Goal: Transaction & Acquisition: Download file/media

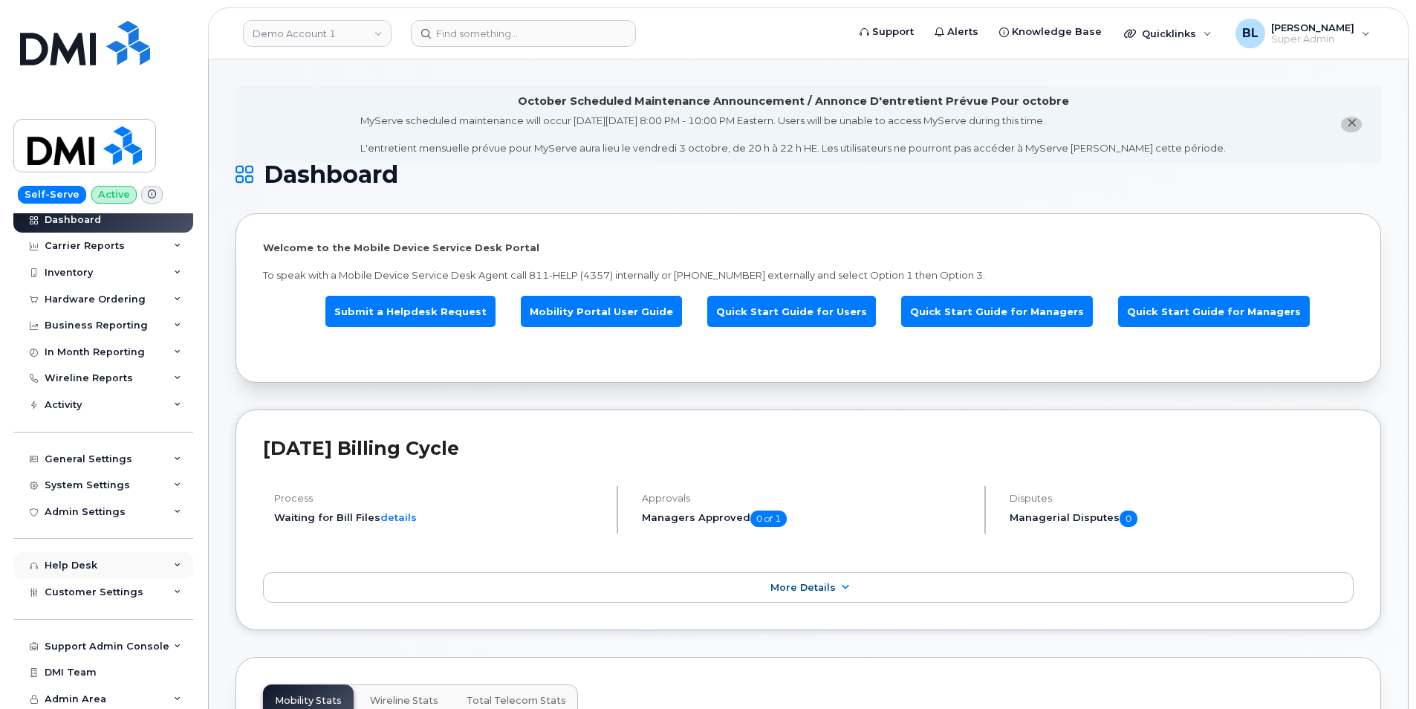
scroll to position [9, 0]
click at [124, 482] on div "System Settings" at bounding box center [87, 483] width 85 height 12
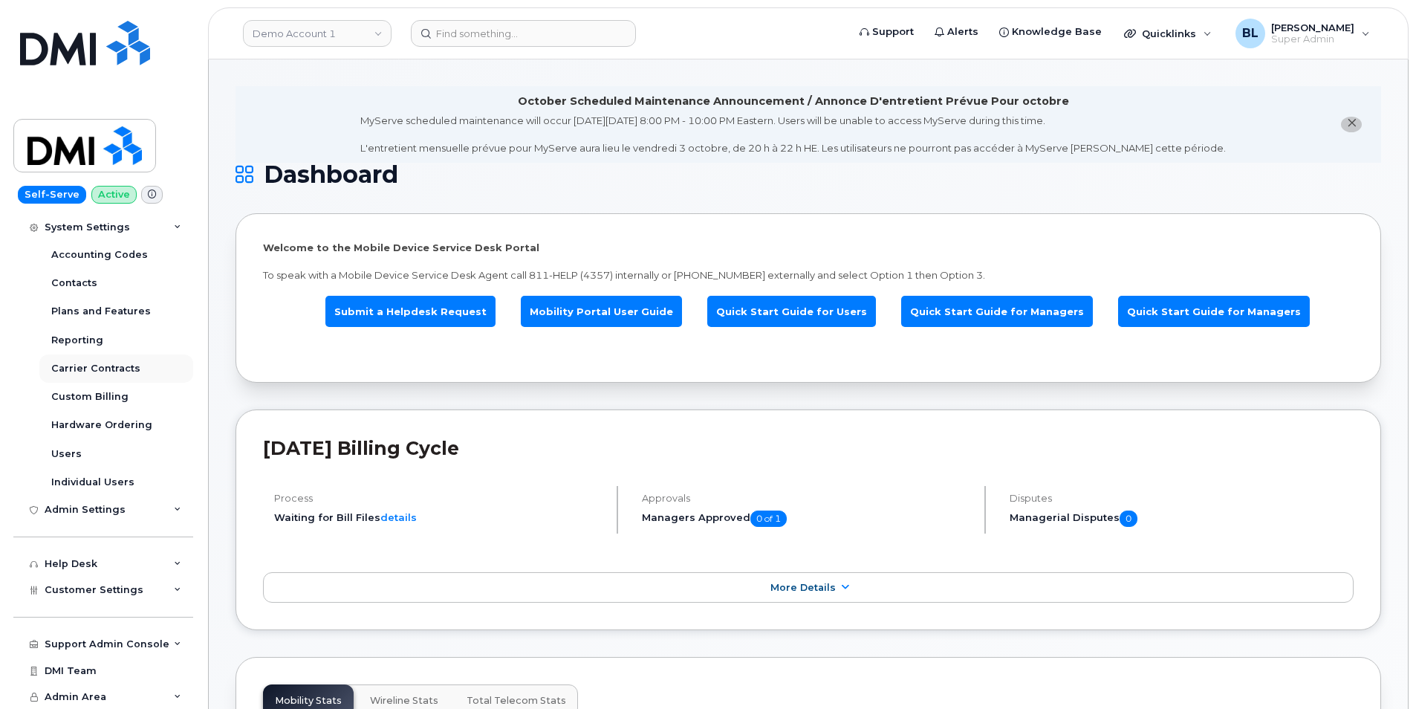
scroll to position [265, 0]
drag, startPoint x: 80, startPoint y: 447, endPoint x: 101, endPoint y: 449, distance: 20.9
click at [80, 447] on link "Users" at bounding box center [116, 453] width 154 height 28
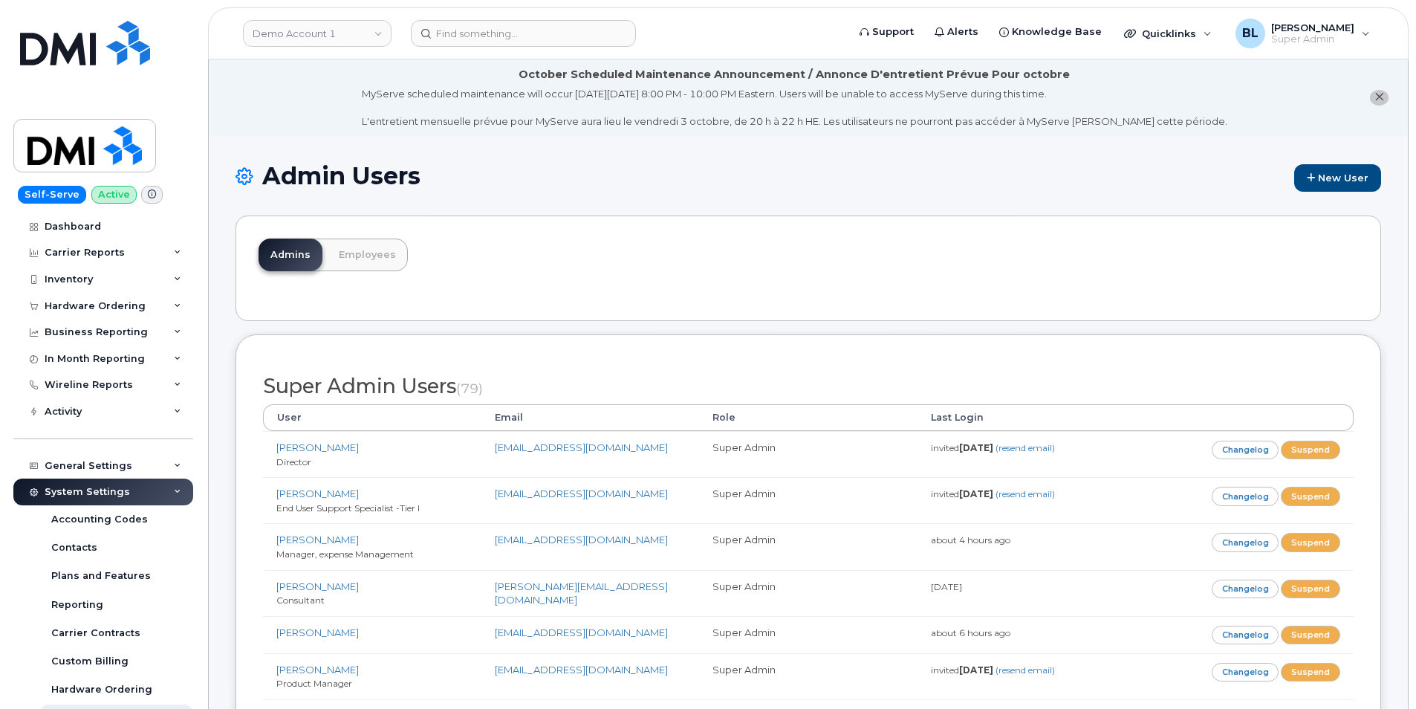
click at [615, 257] on div "Admins Employees" at bounding box center [809, 268] width 1146 height 106
click at [517, 286] on div "Admins Employees" at bounding box center [809, 268] width 1146 height 106
drag, startPoint x: 538, startPoint y: 207, endPoint x: 433, endPoint y: 158, distance: 115.7
click at [538, 207] on div "Admin Users New User" at bounding box center [809, 189] width 1146 height 53
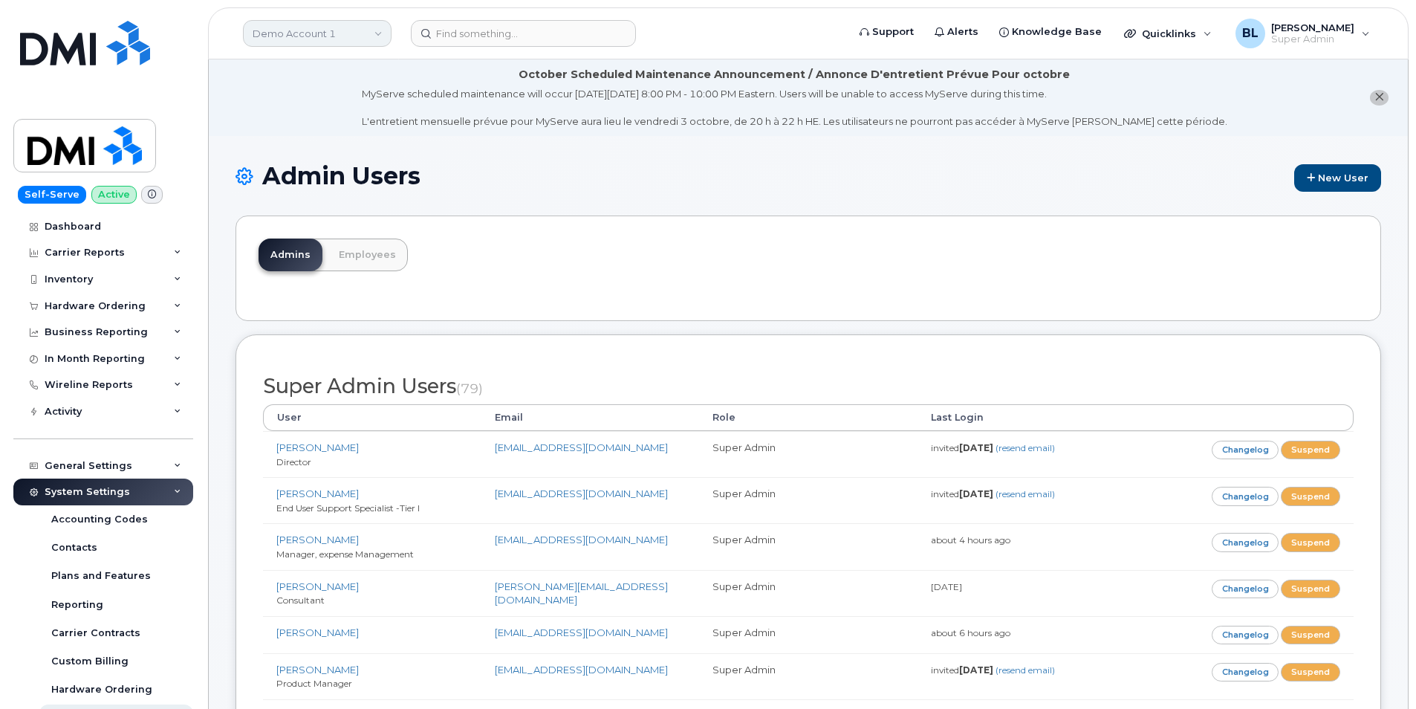
click at [302, 25] on link "Demo Account 1" at bounding box center [317, 33] width 149 height 27
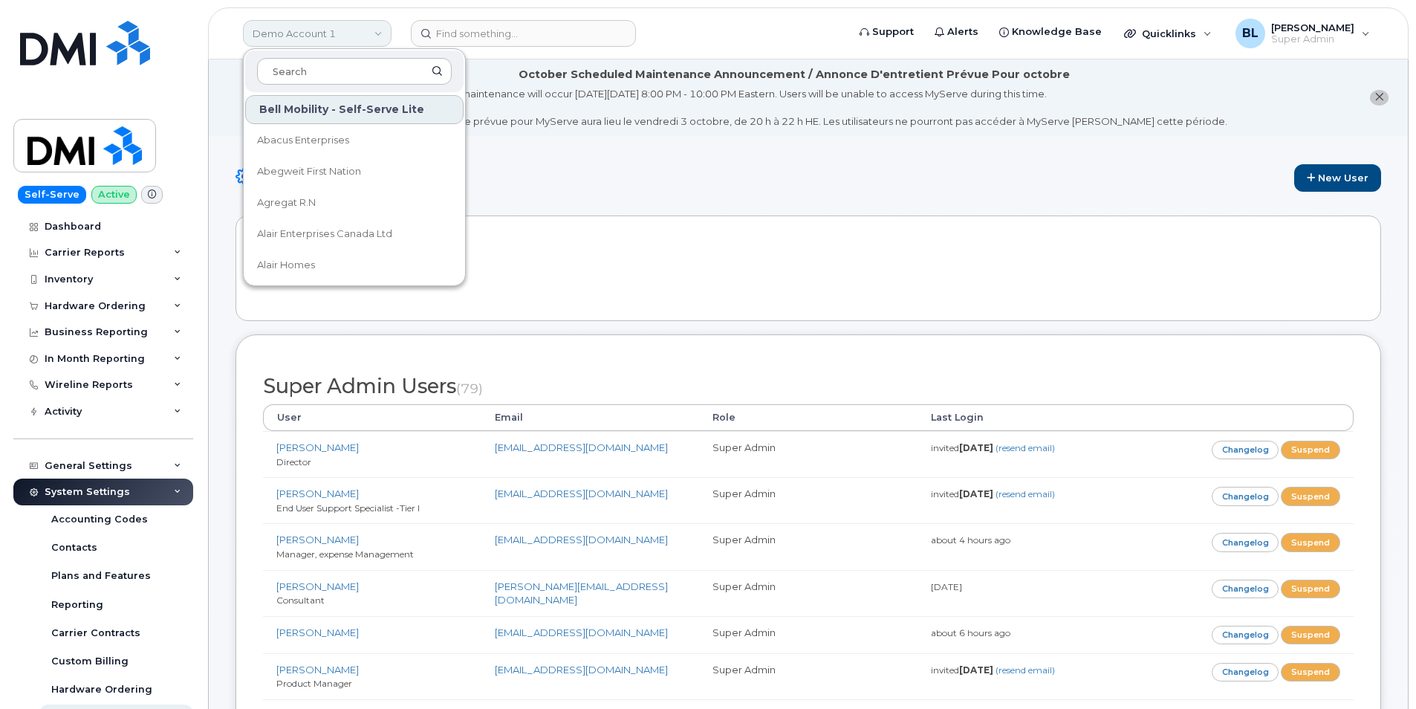
type input "j"
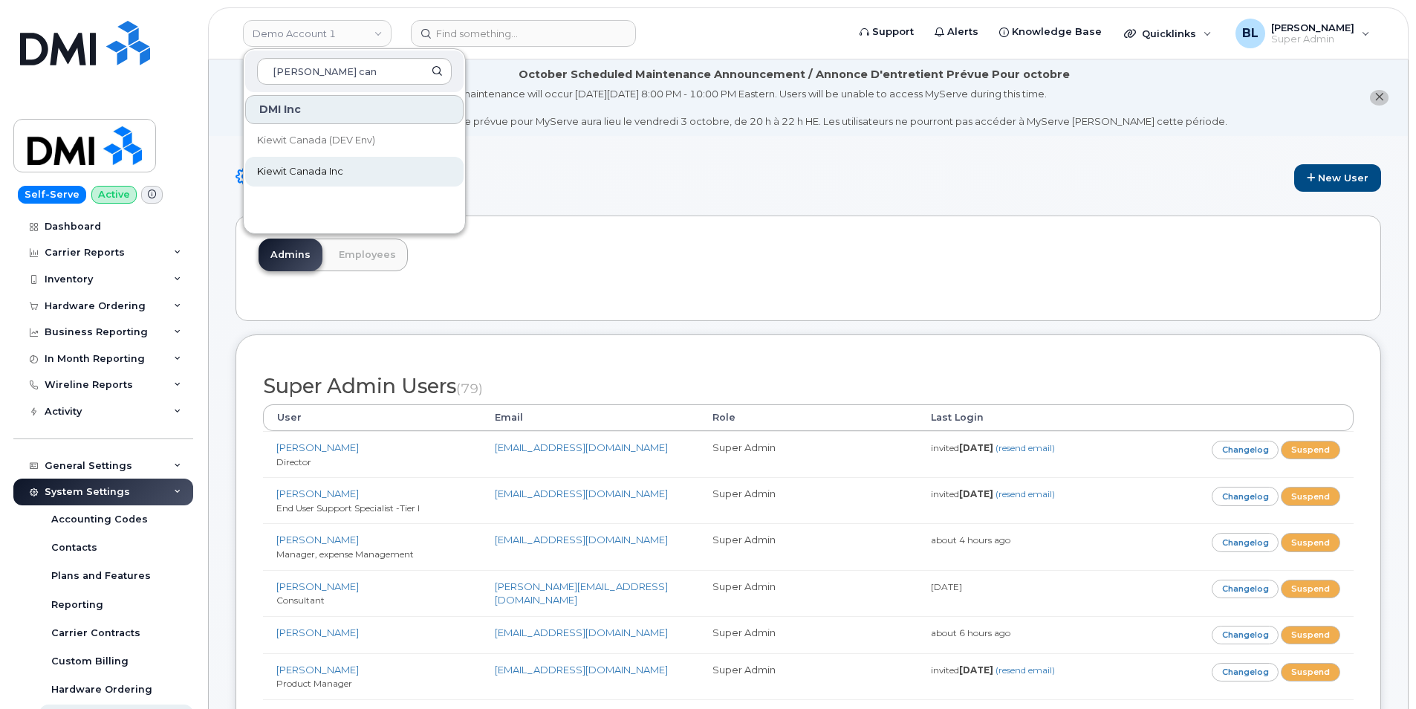
type input "kiewit can"
click at [637, 242] on div "Admins Employees" at bounding box center [809, 268] width 1146 height 106
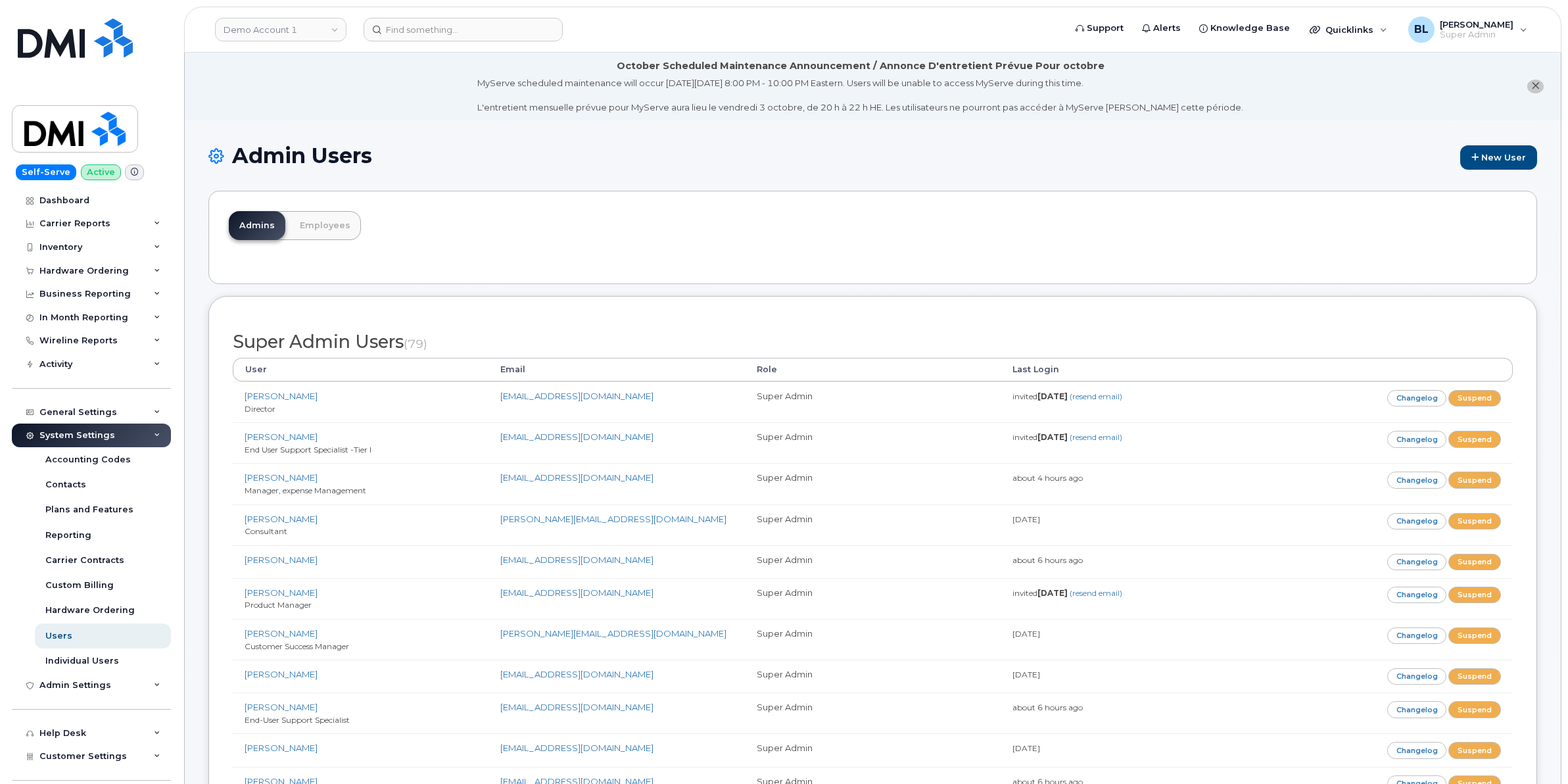
click at [359, 41] on header "Demo Account 1 Support Alerts Knowledge Base Quicklinks Suspend / Cancel Device…" at bounding box center [872, 29] width 1378 height 46
click at [332, 32] on link "Demo Account 1" at bounding box center [281, 29] width 132 height 24
type input "kiewit corp"
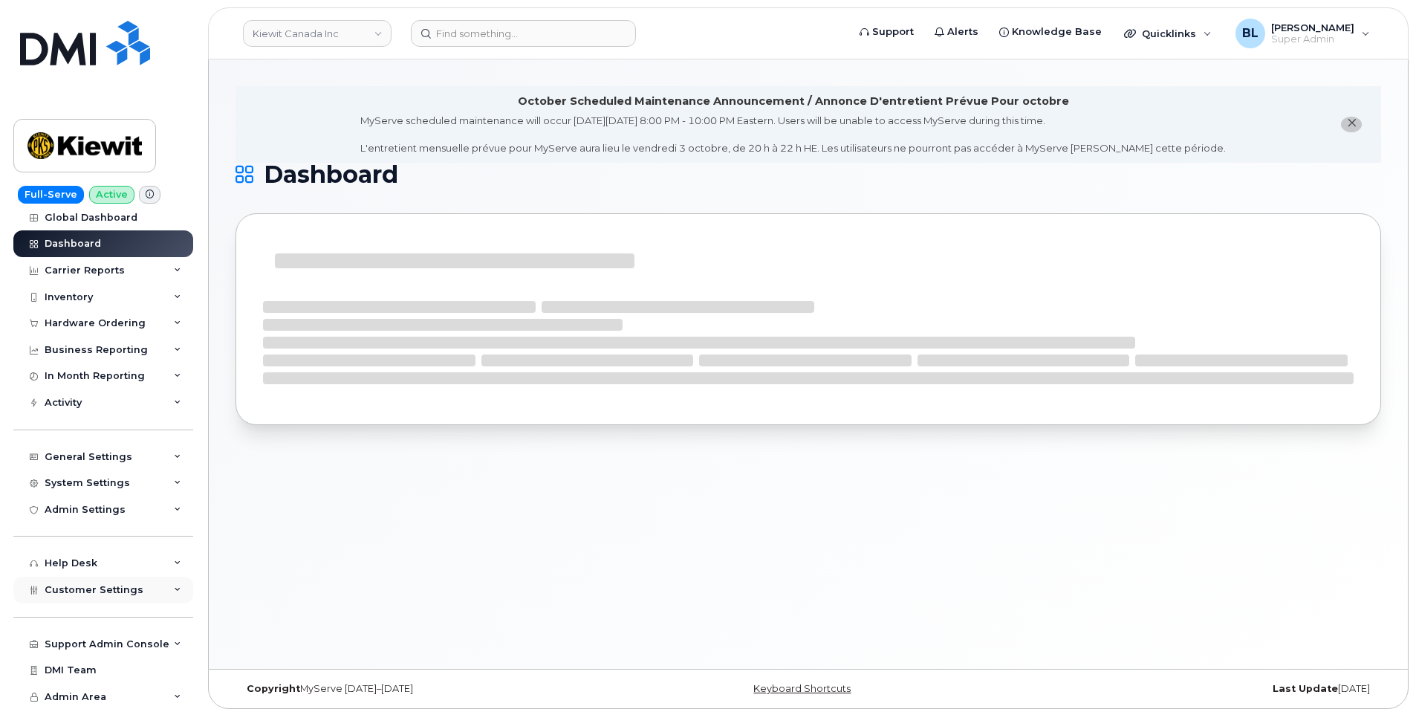
click at [126, 591] on span "Customer Settings" at bounding box center [94, 589] width 99 height 11
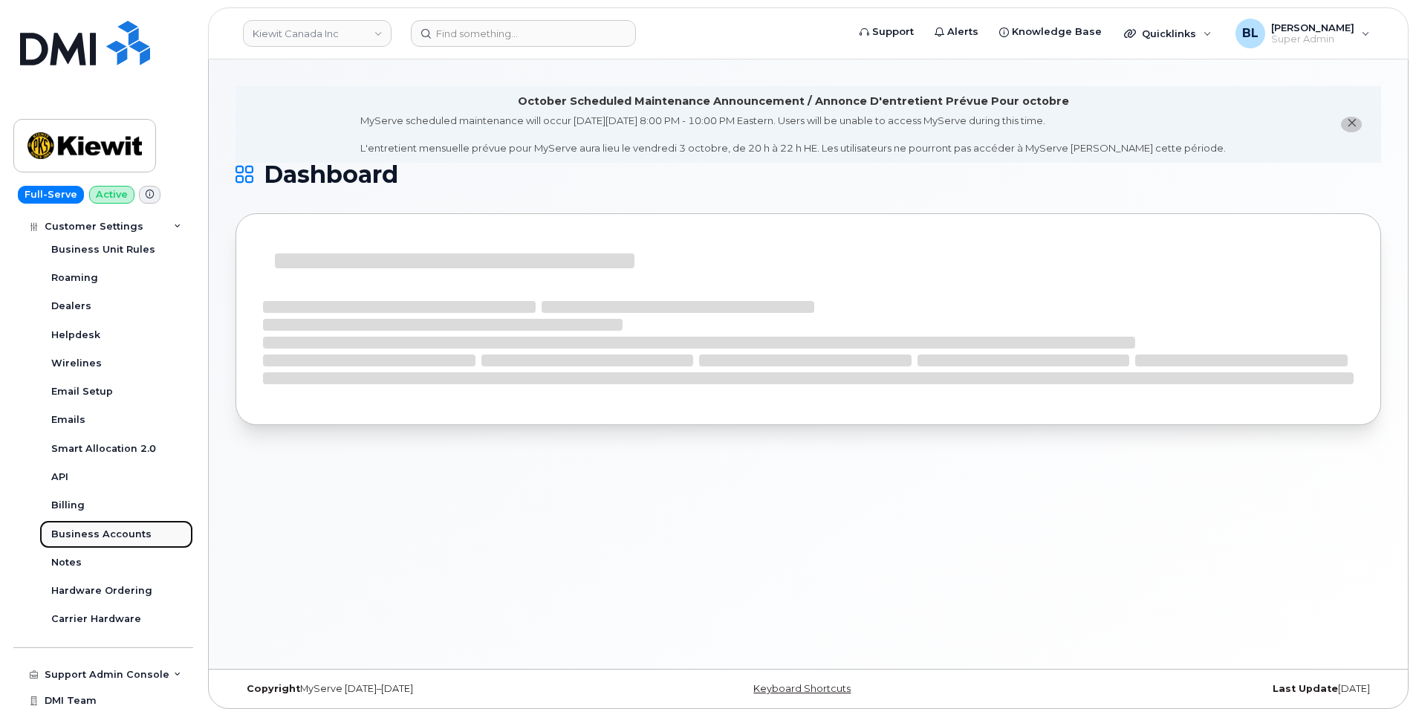
click at [125, 528] on div "Business Accounts" at bounding box center [101, 534] width 100 height 13
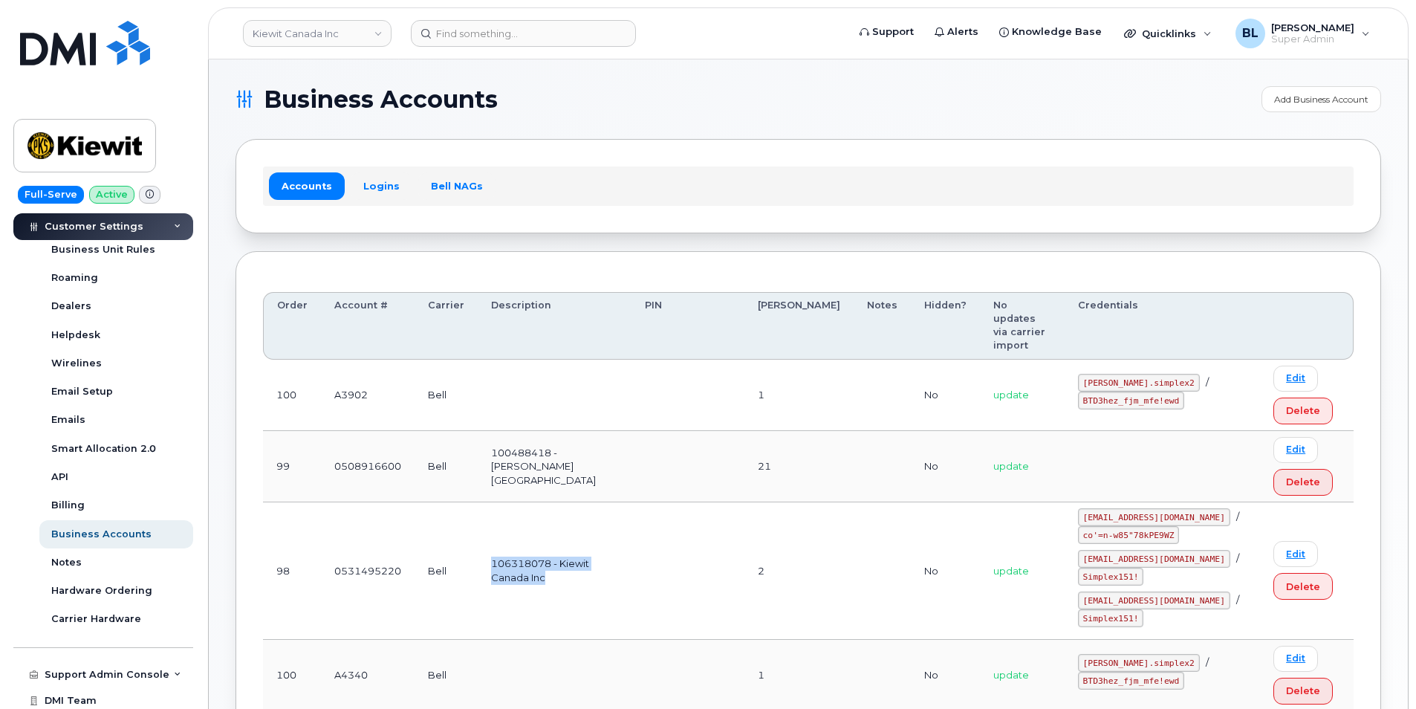
drag, startPoint x: 487, startPoint y: 557, endPoint x: 554, endPoint y: 582, distance: 71.9
click at [554, 582] on td "106318078 - Kiewit Canada Inc" at bounding box center [555, 570] width 154 height 137
copy td "106318078 - Kiewit Canada Inc"
drag, startPoint x: 485, startPoint y: 453, endPoint x: 545, endPoint y: 479, distance: 65.3
click at [545, 479] on td "100488418 - McNally Canada" at bounding box center [555, 466] width 154 height 71
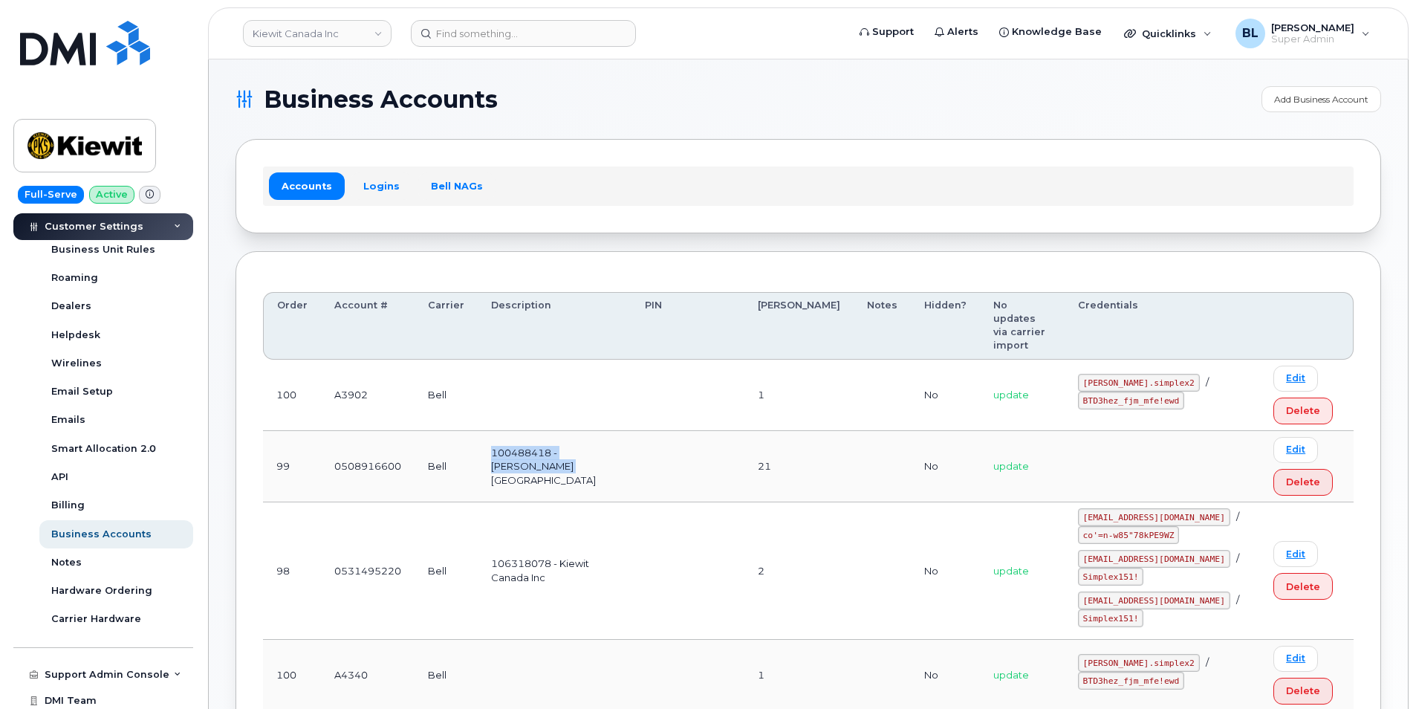
copy td "100488418 - McNally Canada"
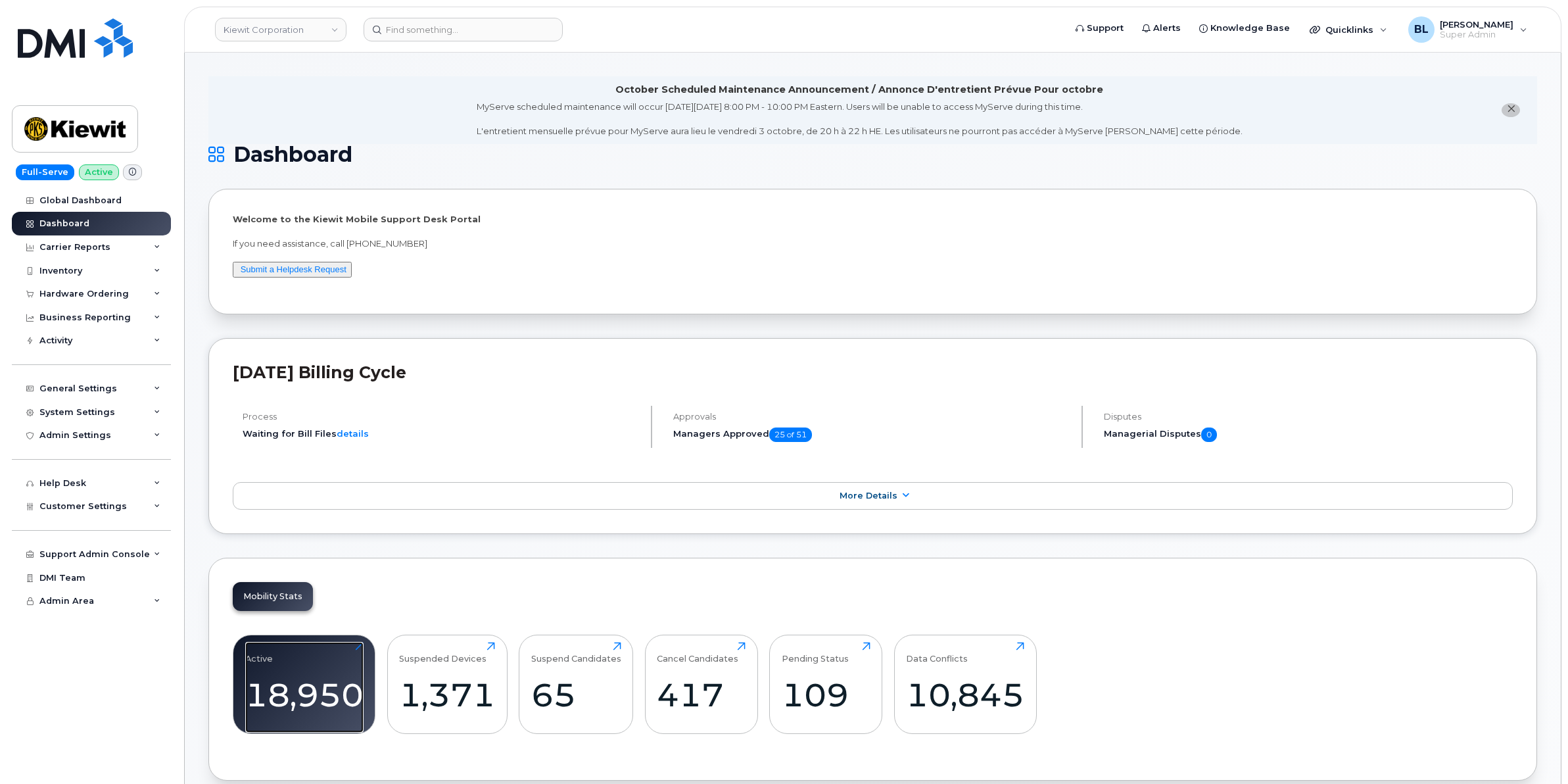
drag, startPoint x: 309, startPoint y: 674, endPoint x: 442, endPoint y: 574, distance: 166.4
click at [309, 674] on div "Active 18,950 Click to view more" at bounding box center [304, 683] width 119 height 84
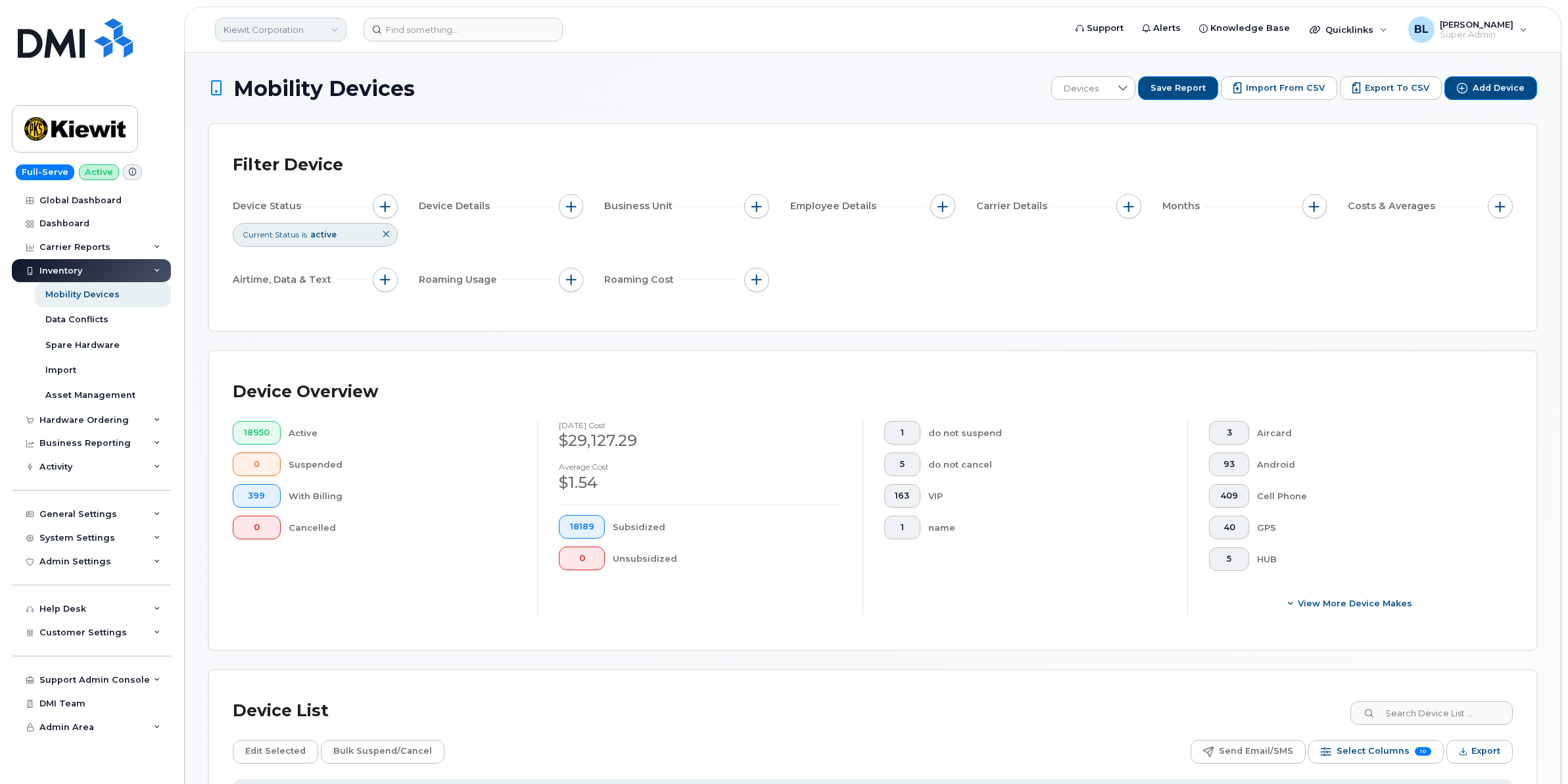
drag, startPoint x: 277, startPoint y: 83, endPoint x: 307, endPoint y: 24, distance: 66.2
click at [277, 83] on span "Mobility Devices" at bounding box center [324, 88] width 181 height 23
click at [307, 24] on link "Kiewit Corporation" at bounding box center [281, 29] width 132 height 24
type input "ABM"
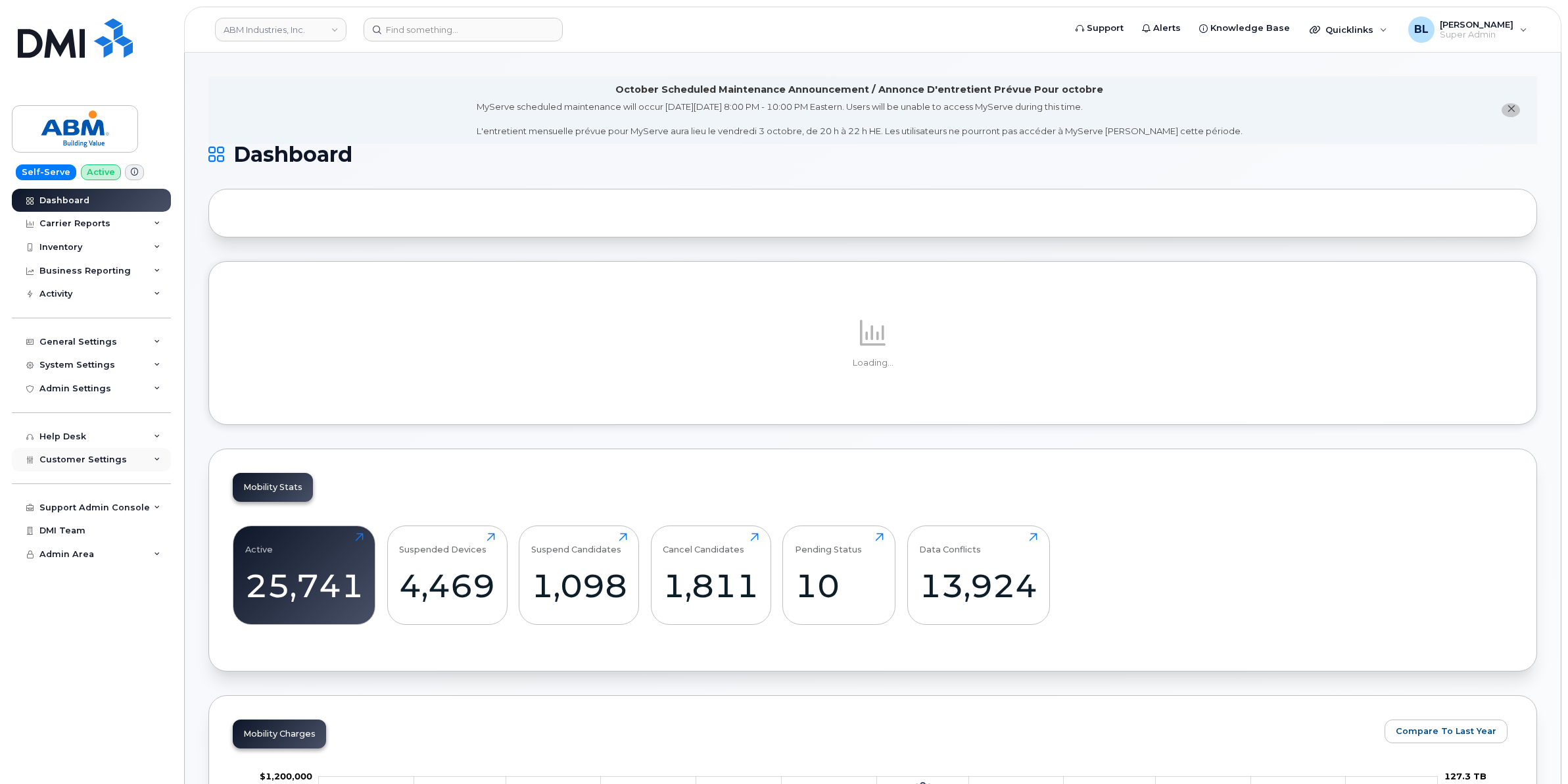
click at [121, 469] on div "Customer Settings" at bounding box center [91, 459] width 159 height 24
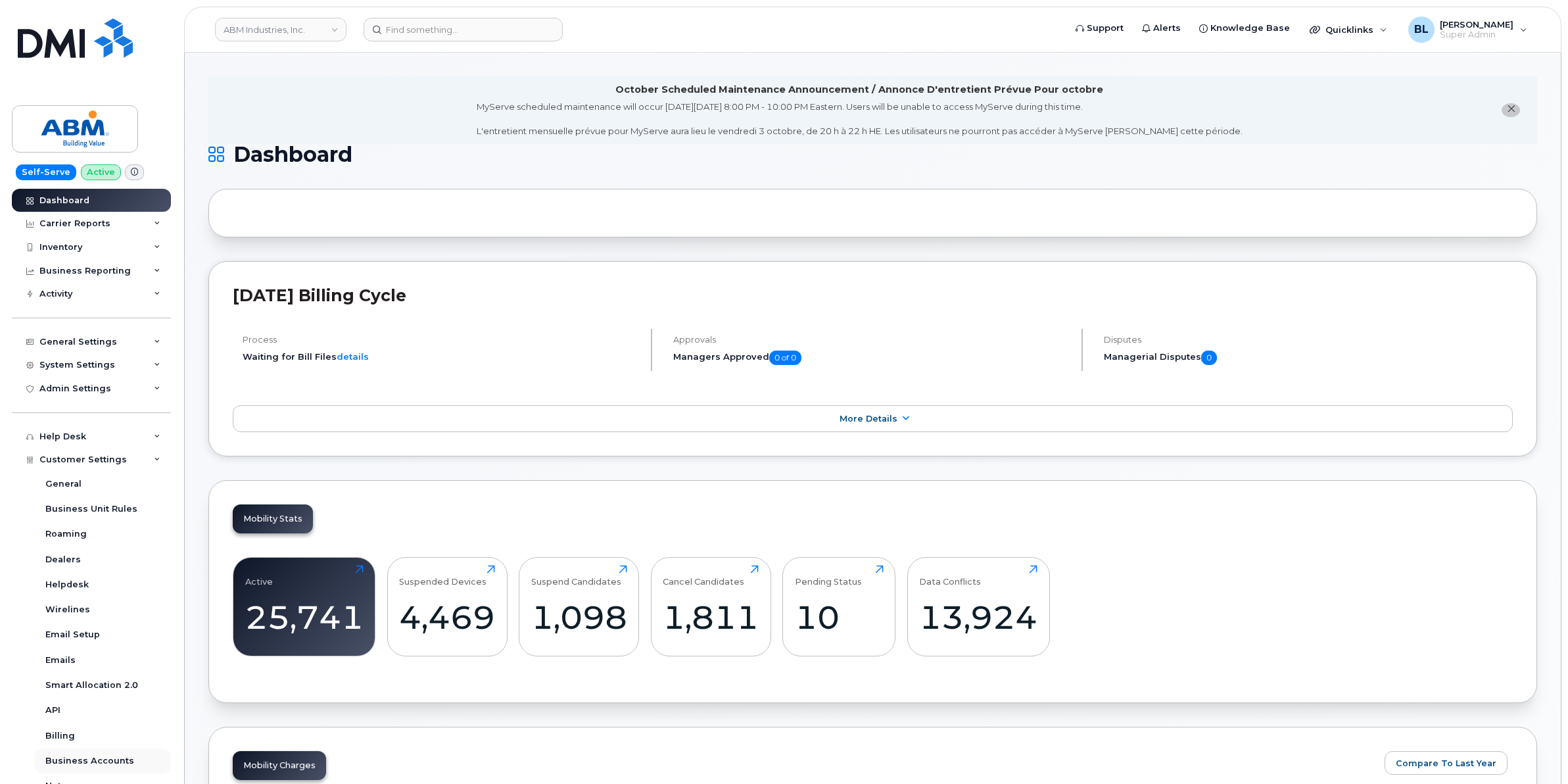
scroll to position [163, 0]
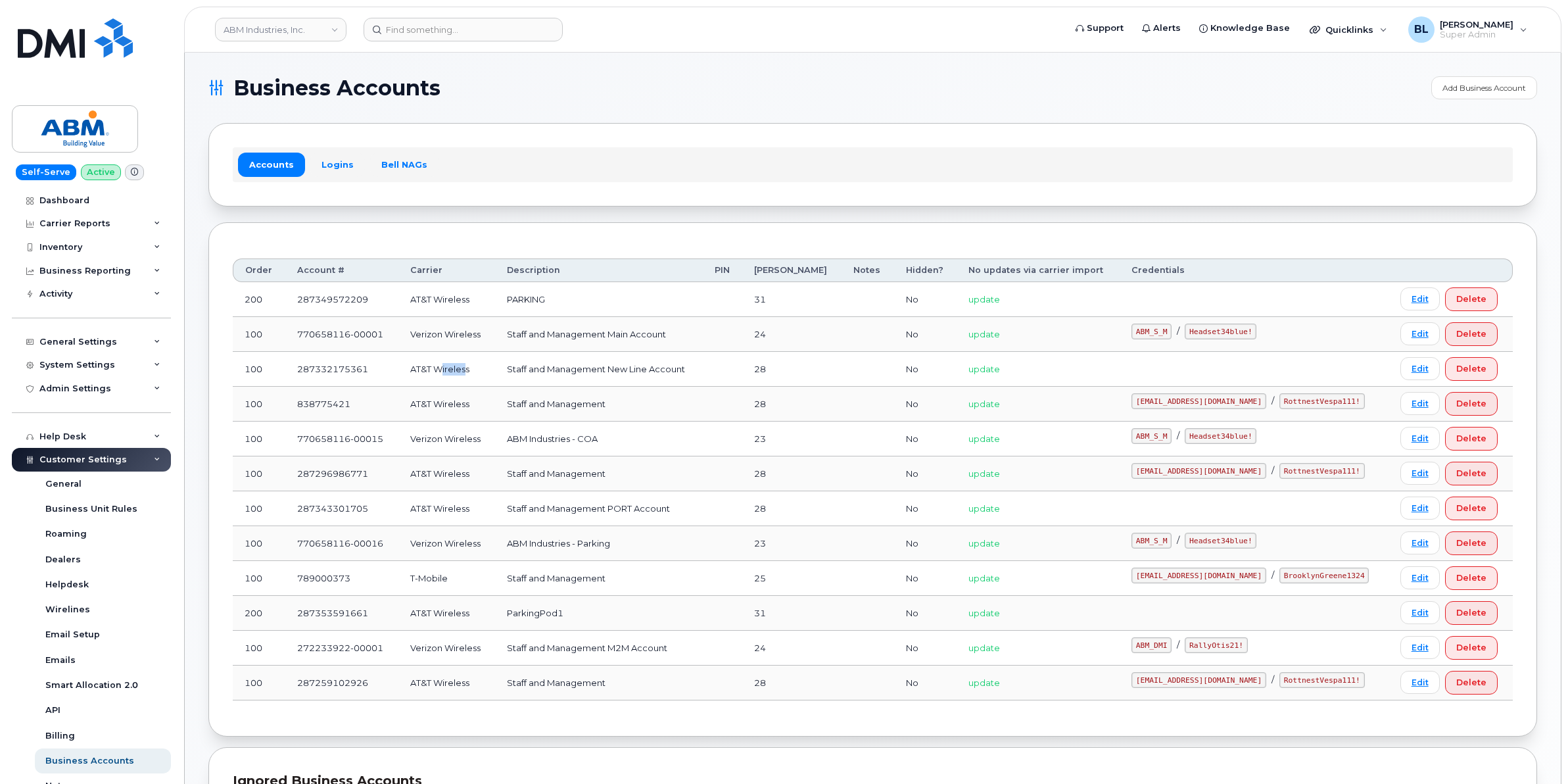
drag, startPoint x: 460, startPoint y: 370, endPoint x: 482, endPoint y: 370, distance: 22.0
click at [482, 370] on td "AT&T Wireless" at bounding box center [446, 369] width 96 height 35
drag, startPoint x: 482, startPoint y: 370, endPoint x: 366, endPoint y: 373, distance: 116.0
click at [378, 372] on td "287332175361" at bounding box center [342, 369] width 113 height 35
drag, startPoint x: 554, startPoint y: 398, endPoint x: 652, endPoint y: 396, distance: 98.0
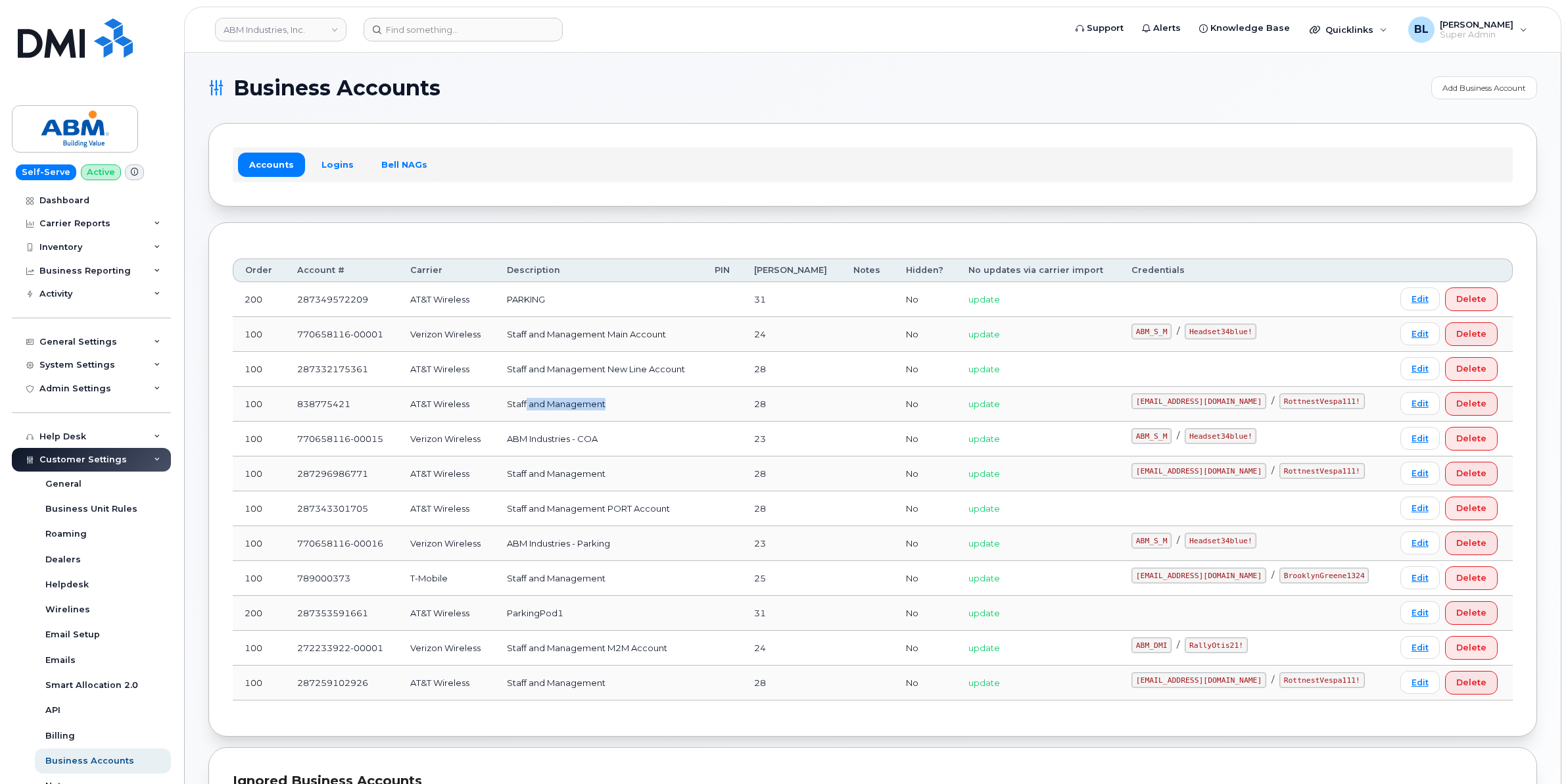
click at [652, 396] on td "Staff and Management" at bounding box center [599, 404] width 208 height 35
drag, startPoint x: 652, startPoint y: 396, endPoint x: 651, endPoint y: 403, distance: 7.1
click at [651, 403] on td "Staff and Management" at bounding box center [599, 404] width 208 height 35
drag, startPoint x: 596, startPoint y: 477, endPoint x: 665, endPoint y: 475, distance: 69.0
click at [665, 475] on td "Staff and Management" at bounding box center [599, 473] width 208 height 35
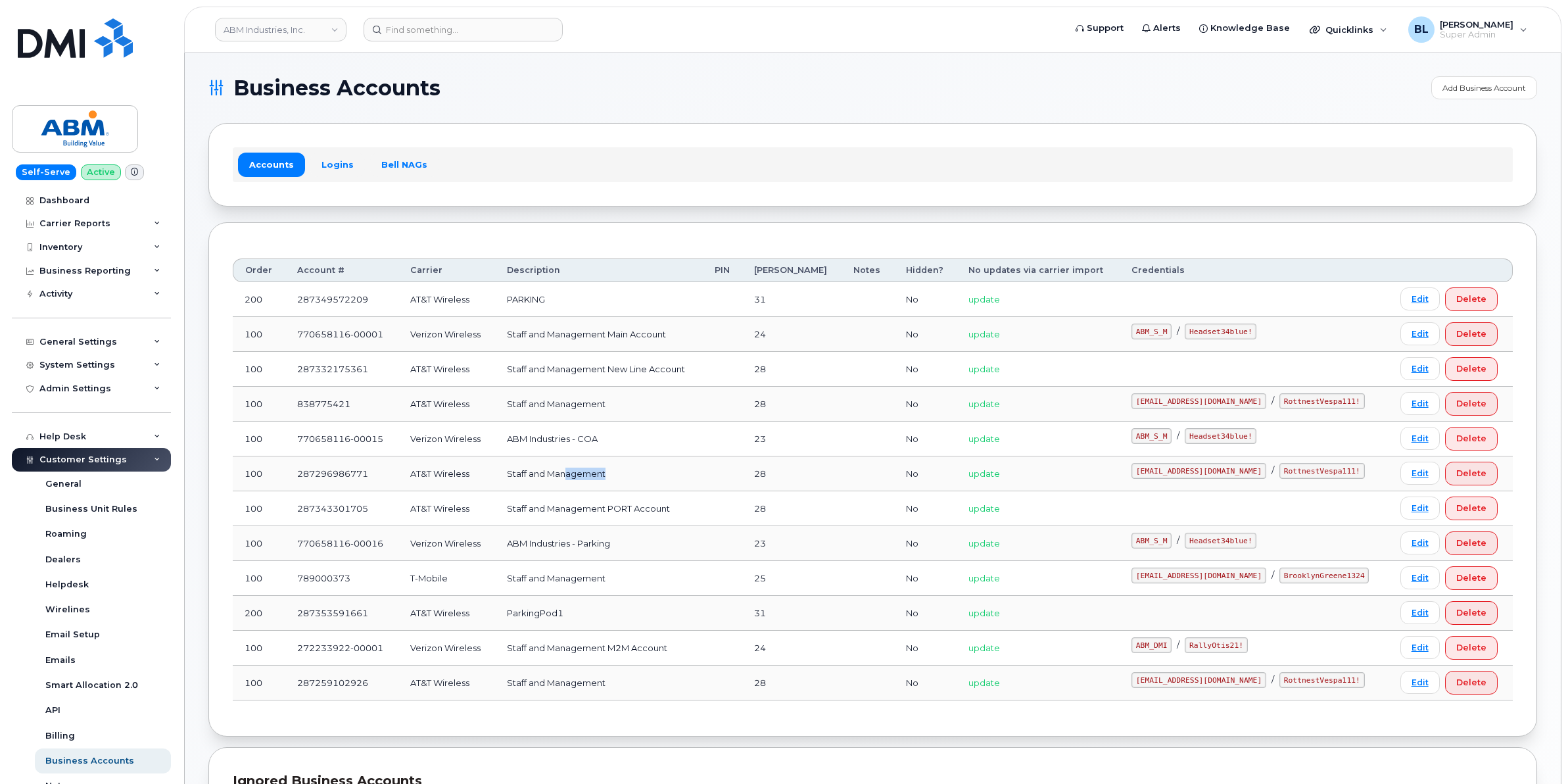
click at [665, 475] on td "Staff and Management" at bounding box center [599, 473] width 208 height 35
drag, startPoint x: 541, startPoint y: 471, endPoint x: 655, endPoint y: 477, distance: 114.2
click at [655, 477] on td "Staff and Management" at bounding box center [599, 473] width 208 height 35
drag, startPoint x: 1179, startPoint y: 471, endPoint x: 1238, endPoint y: 473, distance: 59.0
click at [1238, 473] on code "abm@dminc.com" at bounding box center [1199, 471] width 135 height 16
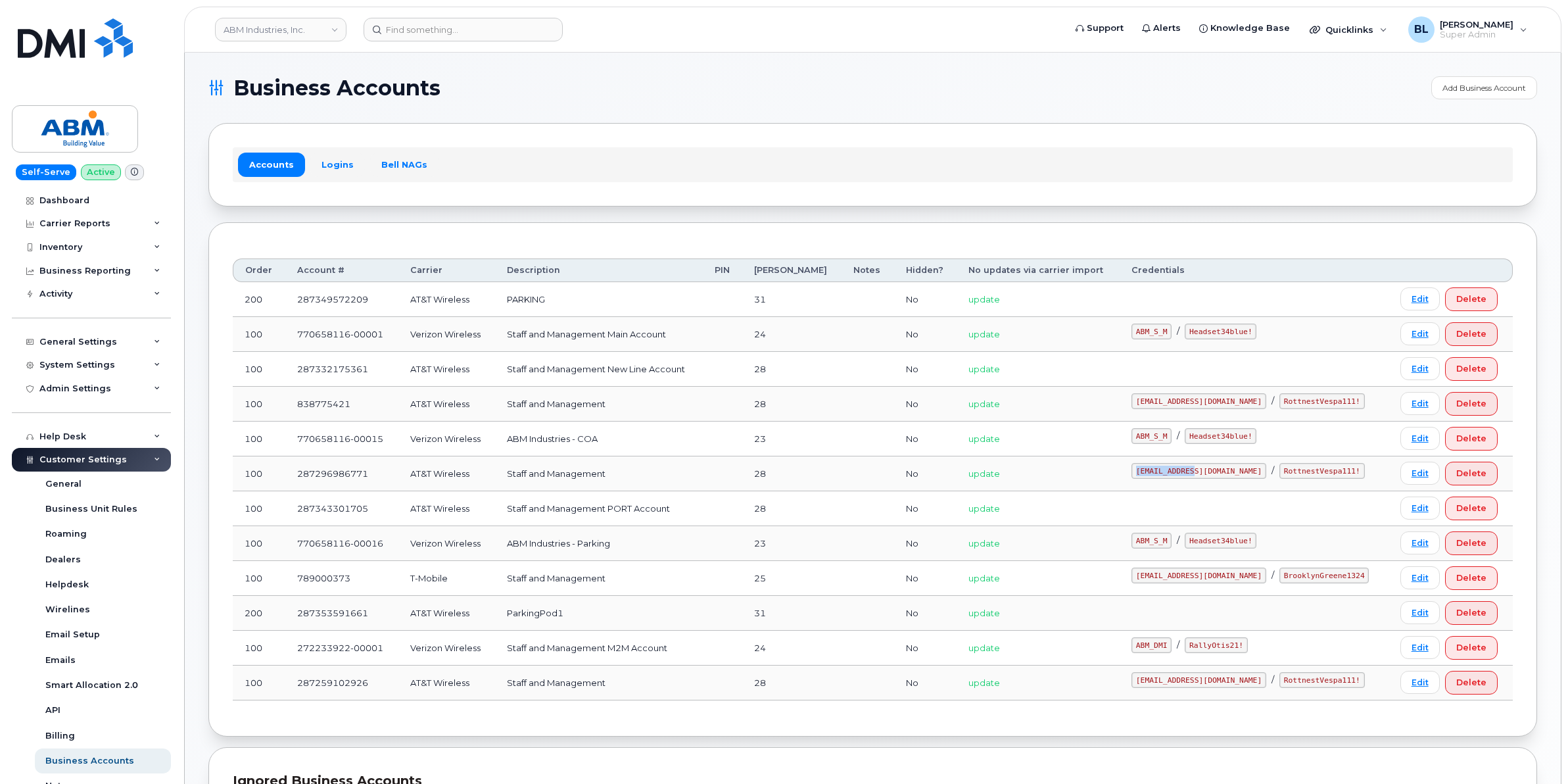
copy code "abm@dminc.com"
drag, startPoint x: 1271, startPoint y: 485, endPoint x: 1261, endPoint y: 471, distance: 17.2
click at [1271, 485] on td "abm@dminc.com / RottnestVespa111!" at bounding box center [1254, 473] width 269 height 35
drag, startPoint x: 1261, startPoint y: 470, endPoint x: 1311, endPoint y: 475, distance: 50.2
click at [1323, 475] on code "RottnestVespa111!" at bounding box center [1322, 471] width 86 height 16
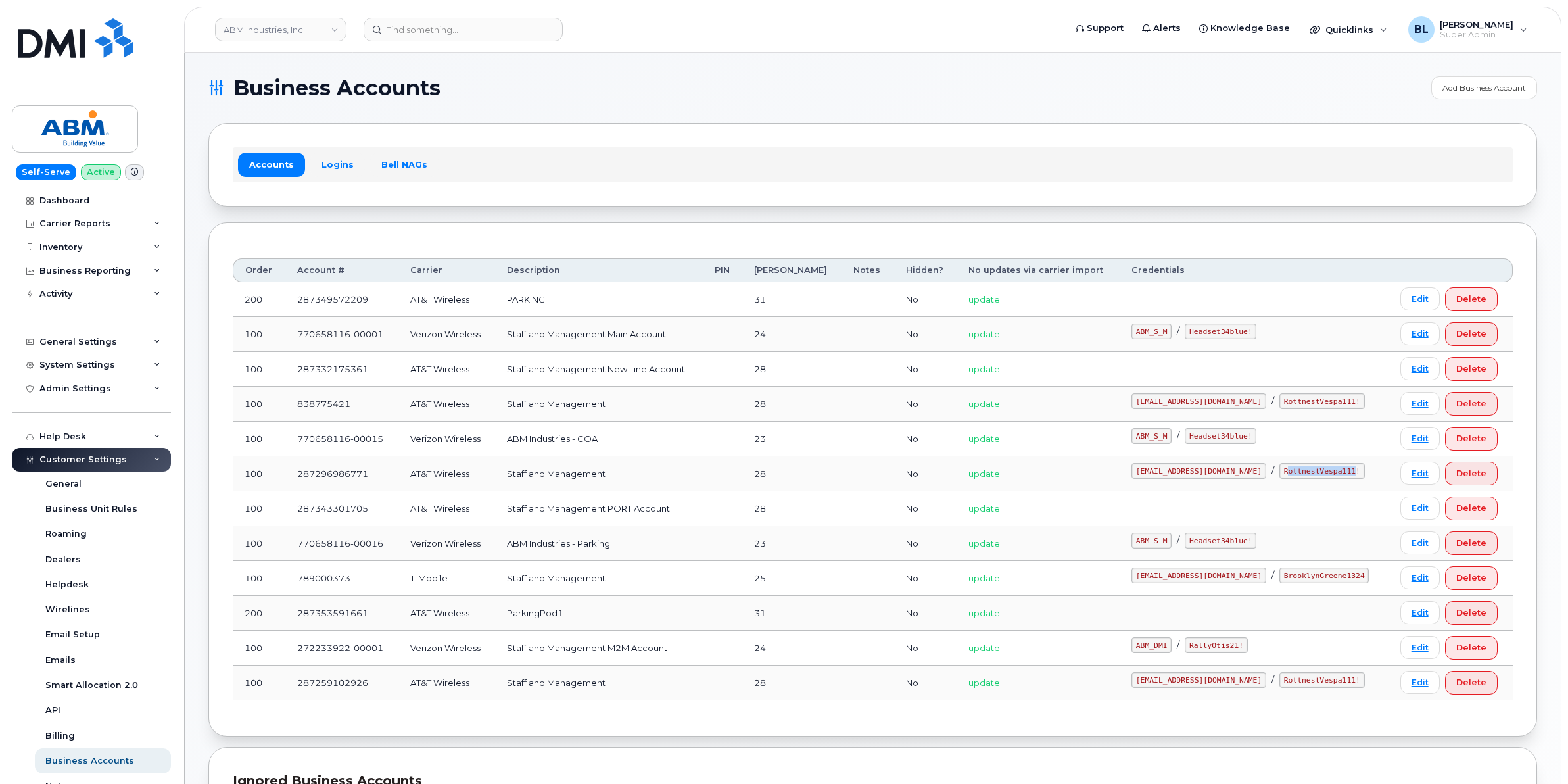
drag, startPoint x: 1311, startPoint y: 475, endPoint x: 1257, endPoint y: 477, distance: 54.0
click at [1234, 478] on code "abm@dminc.com" at bounding box center [1199, 471] width 135 height 16
drag, startPoint x: 1261, startPoint y: 470, endPoint x: 1326, endPoint y: 475, distance: 65.2
click at [1326, 475] on code "RottnestVespa111!" at bounding box center [1322, 471] width 86 height 16
drag, startPoint x: 1326, startPoint y: 475, endPoint x: 1250, endPoint y: 477, distance: 76.0
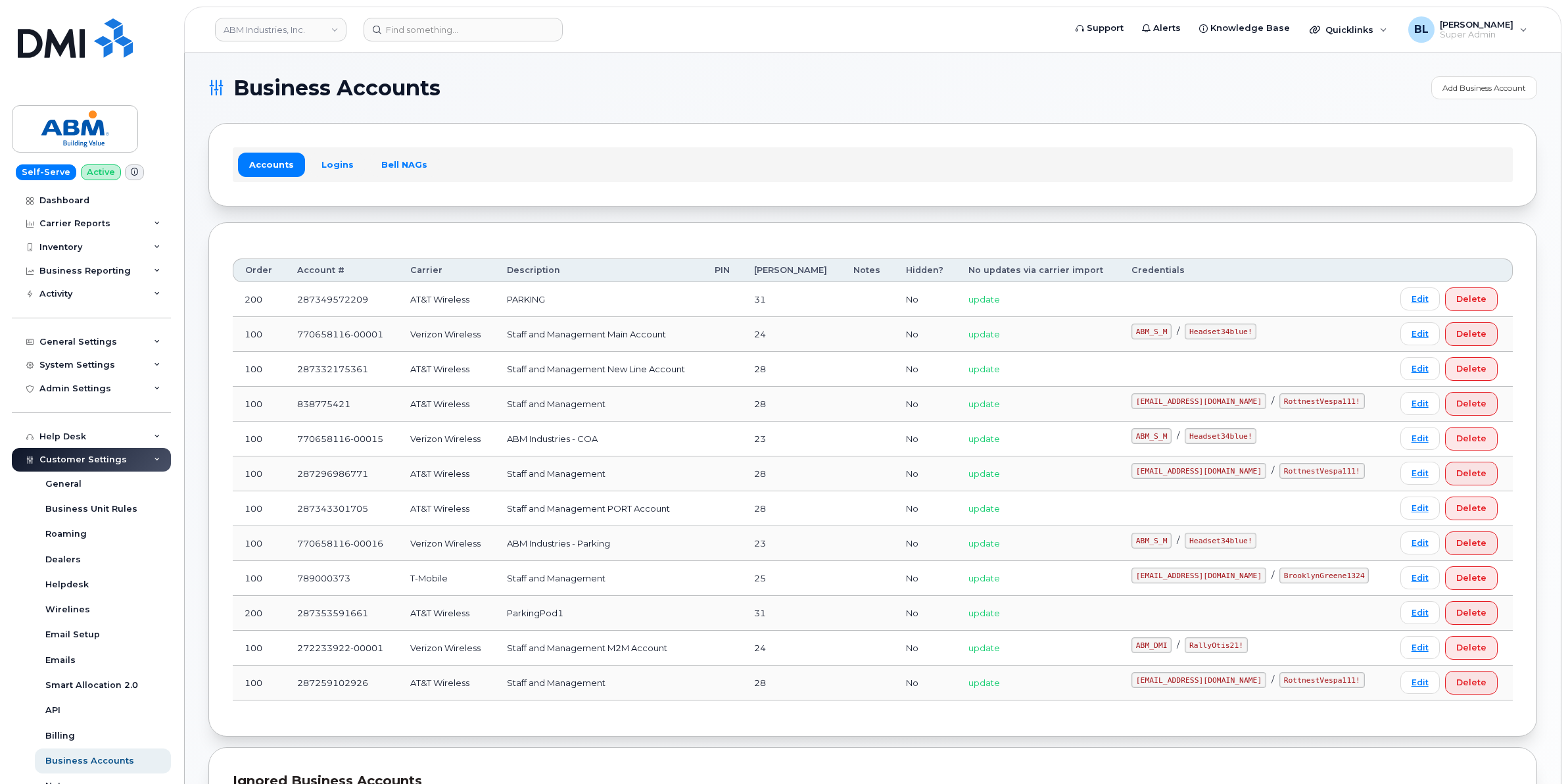
click at [1250, 477] on div "abm@dminc.com / RottnestVespa111!" at bounding box center [1254, 471] width 245 height 16
drag, startPoint x: 1258, startPoint y: 469, endPoint x: 1329, endPoint y: 477, distance: 71.4
click at [1329, 477] on code "RottnestVespa111!" at bounding box center [1322, 471] width 86 height 16
copy code "RottnestVespa111!"
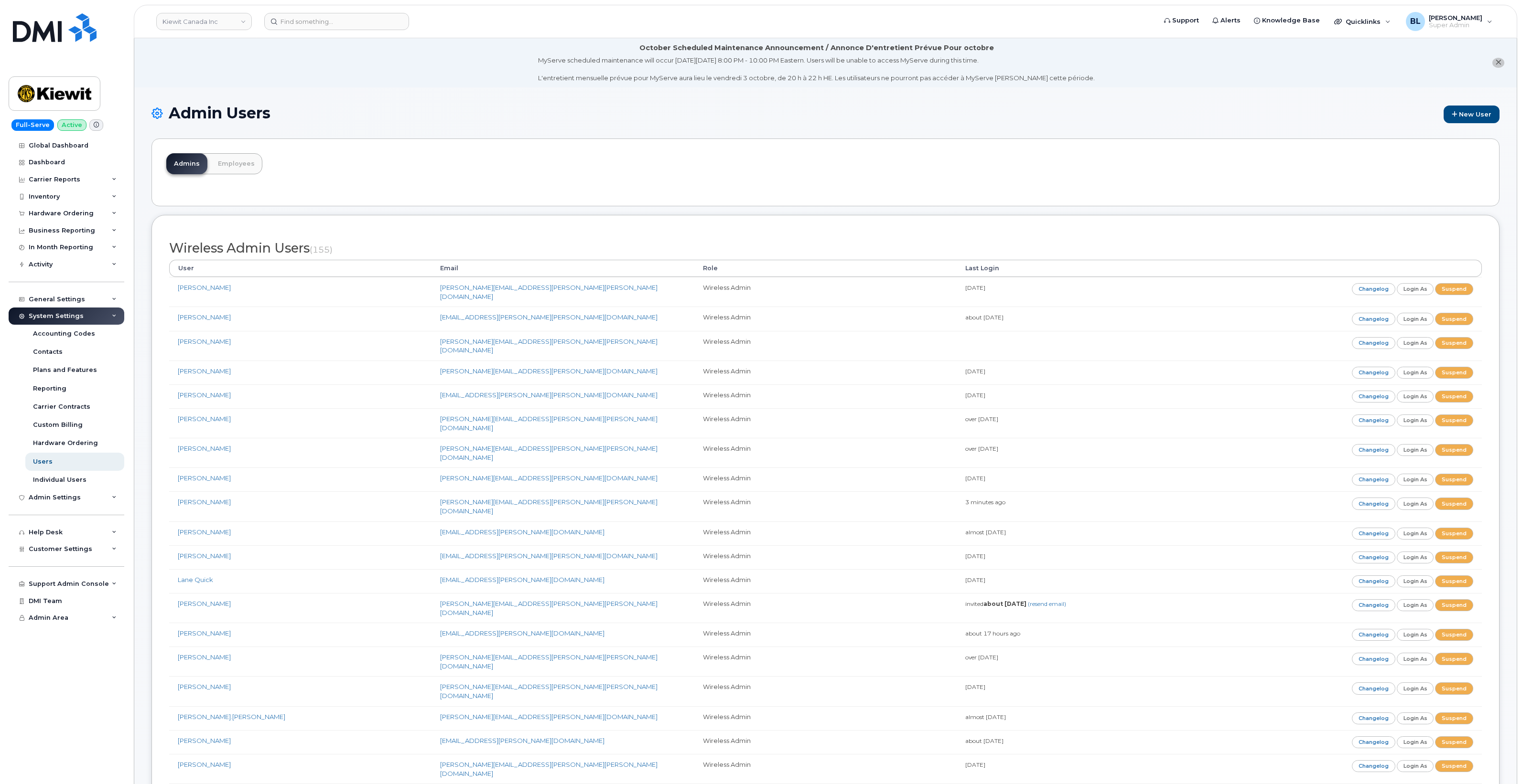
scroll to position [3056, 0]
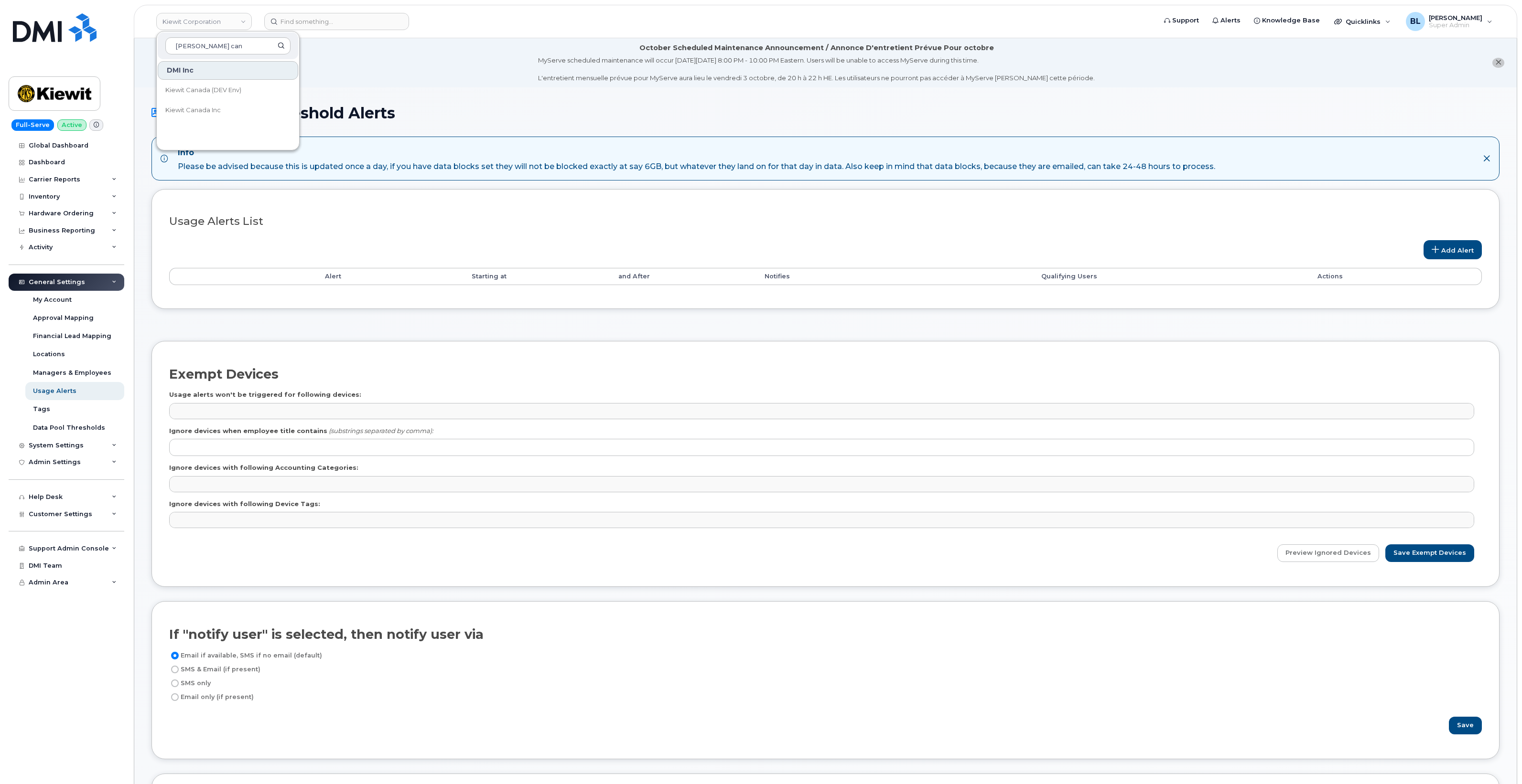
select select
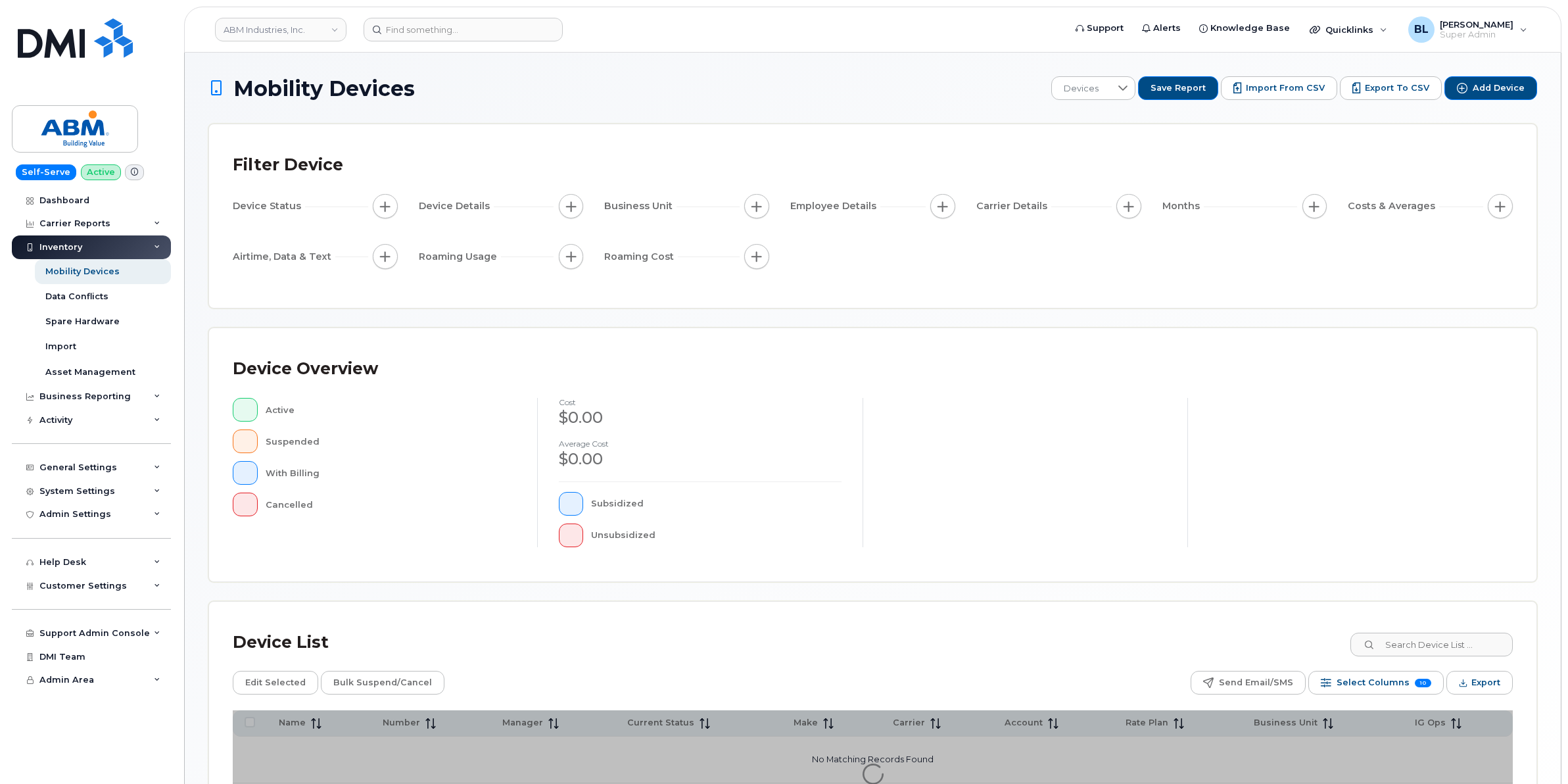
click at [615, 649] on div "Device List" at bounding box center [872, 642] width 1280 height 35
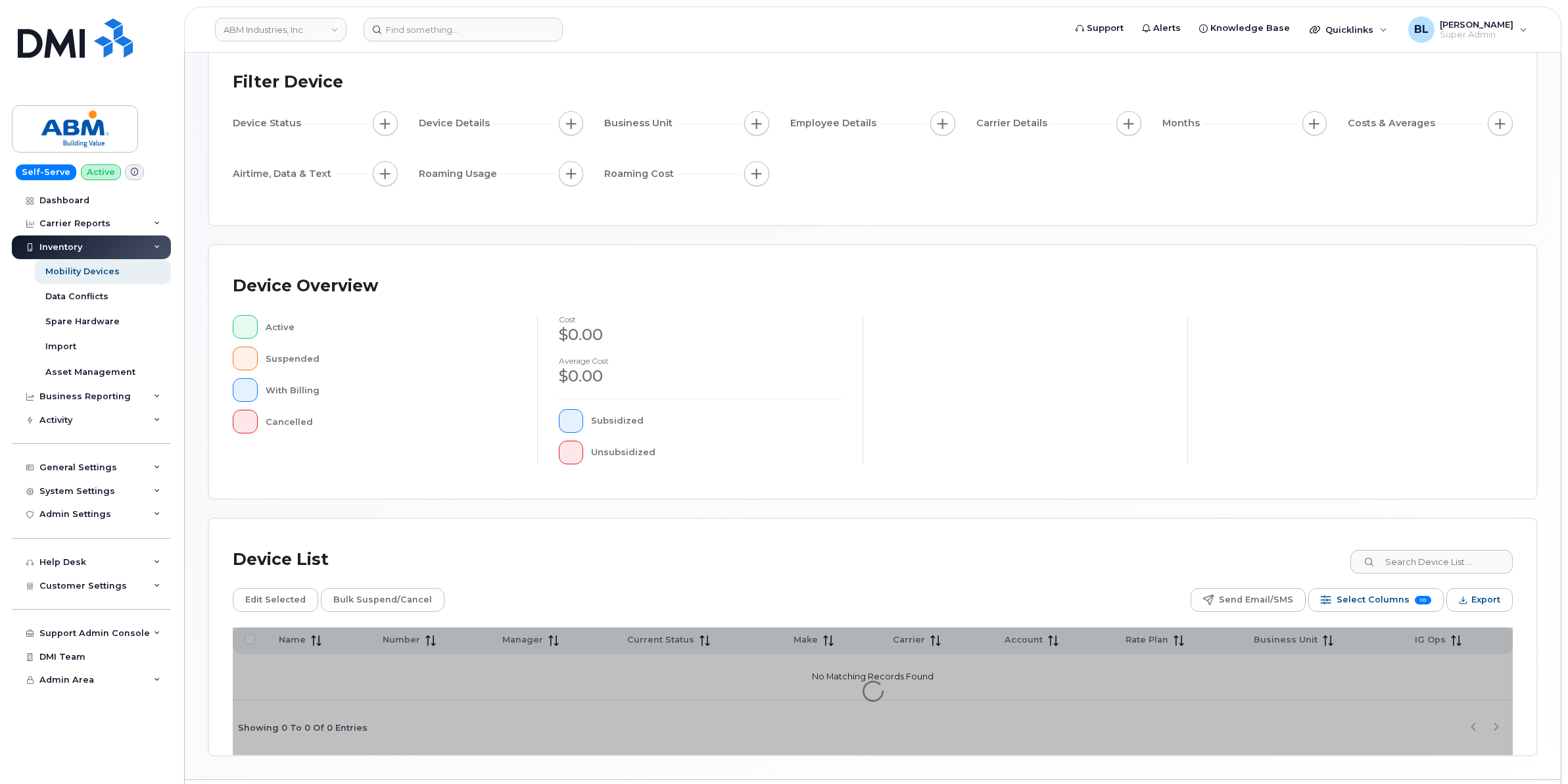
scroll to position [120, 0]
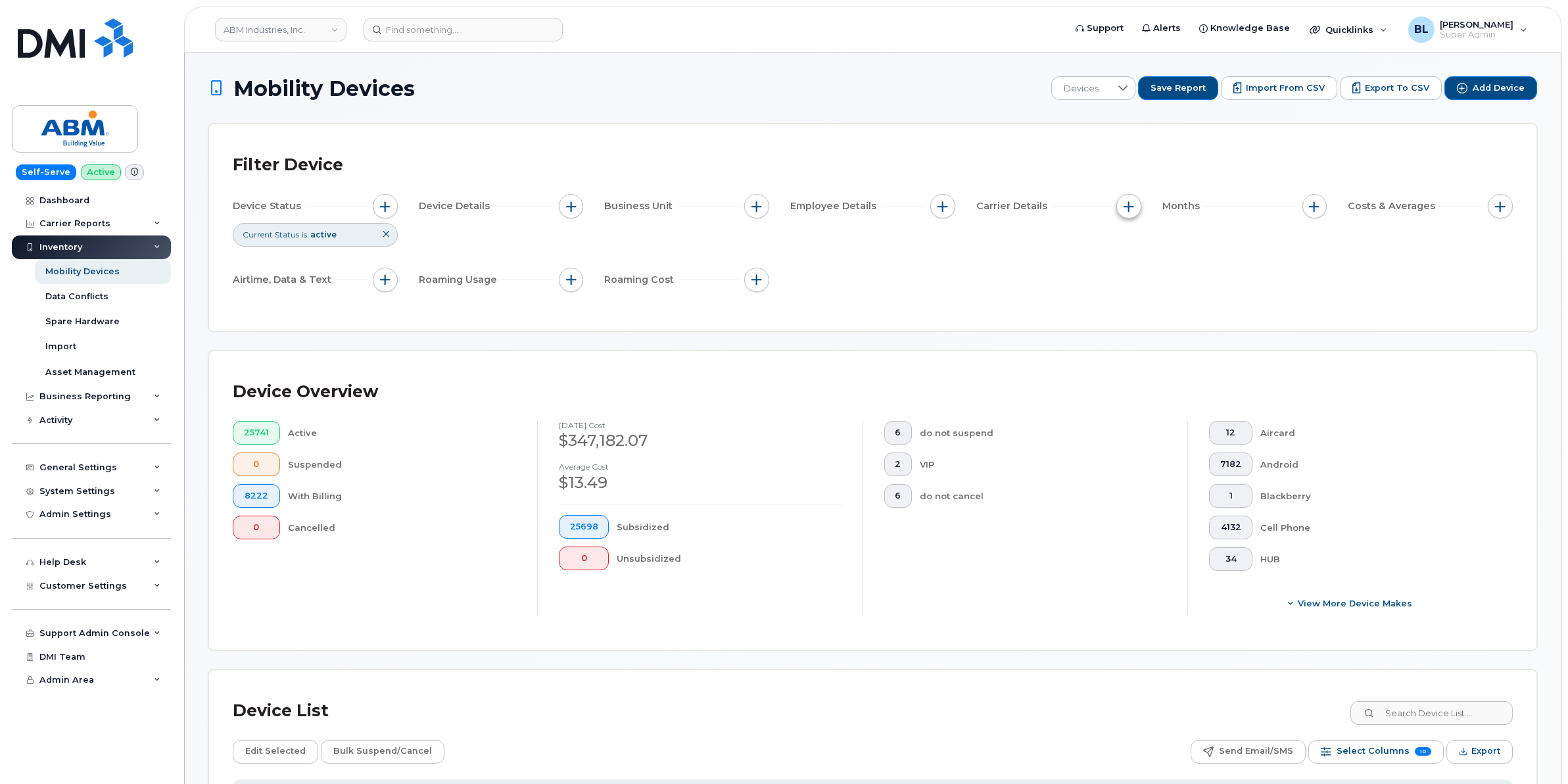
click at [1119, 211] on button "button" at bounding box center [1129, 206] width 25 height 25
click at [1135, 240] on div "Carrier" at bounding box center [1186, 246] width 117 height 12
click at [1135, 244] on input "Carrier" at bounding box center [1133, 247] width 11 height 11
checkbox input "true"
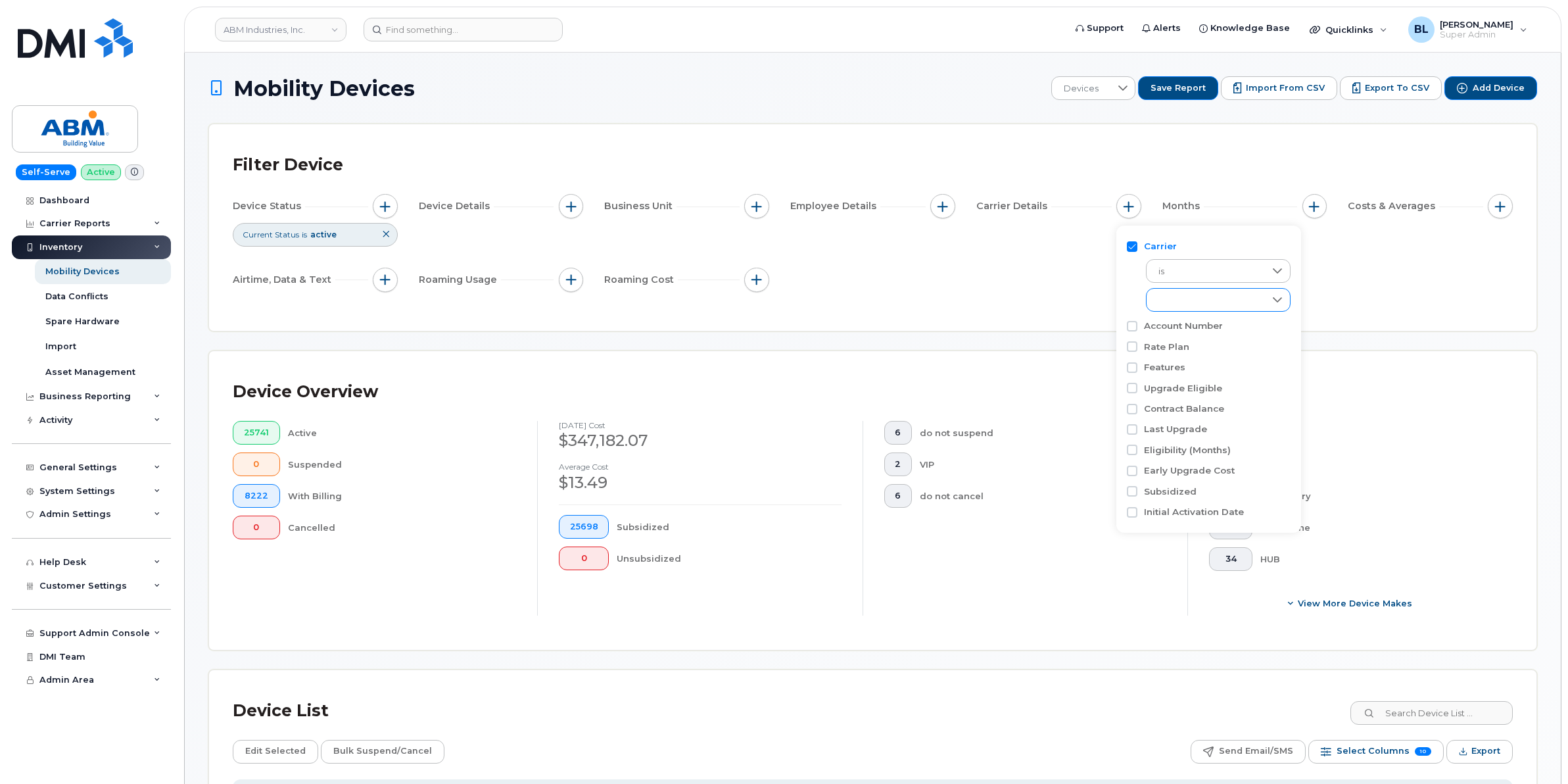
click at [1194, 300] on div "empty" at bounding box center [1206, 299] width 119 height 22
click at [1178, 352] on span "AT&T Wireless" at bounding box center [1202, 357] width 59 height 12
checkbox input "true"
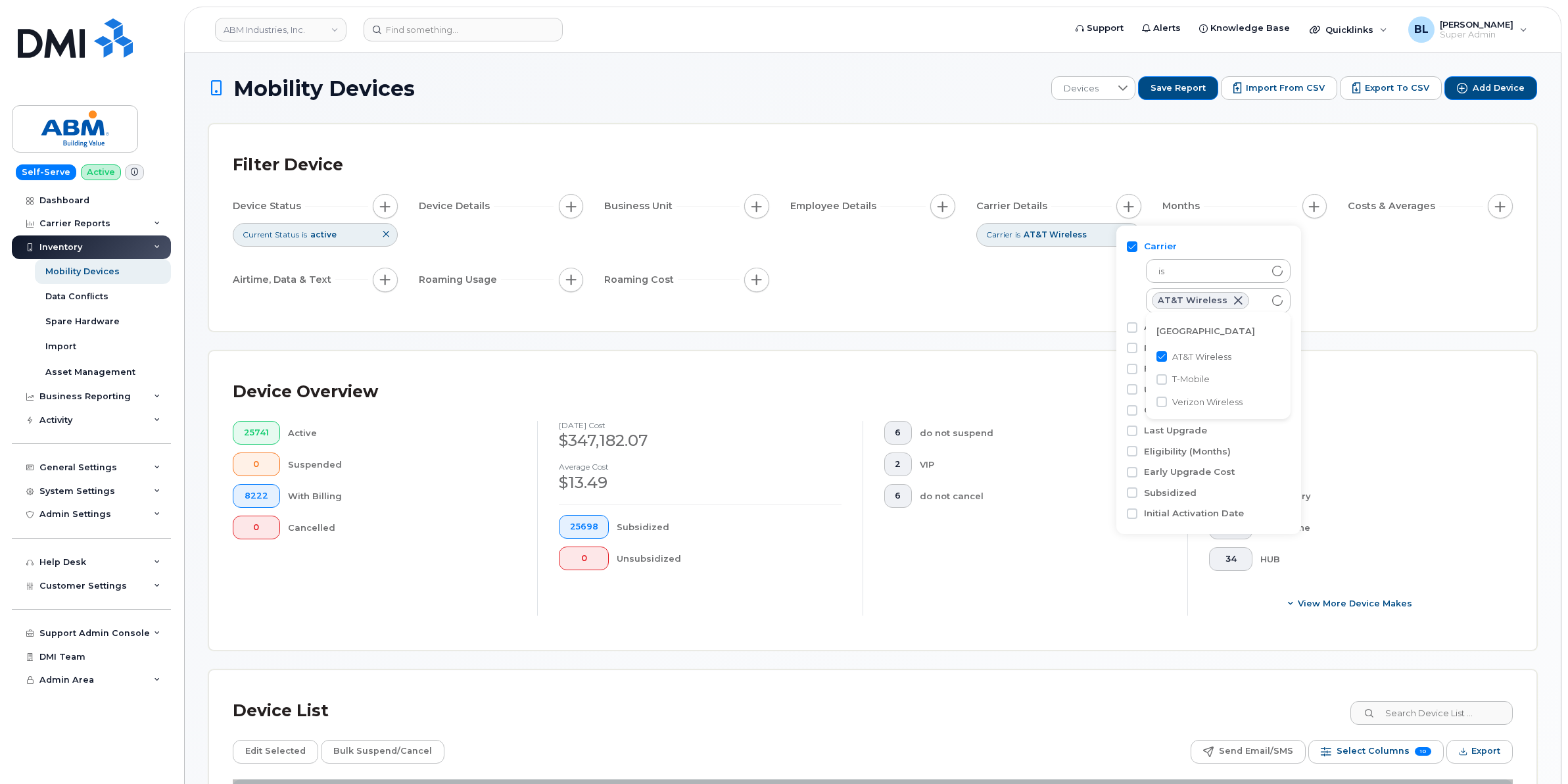
click at [1427, 295] on div "Device Status Current Status is active Device Details Business Unit Employee De…" at bounding box center [872, 245] width 1280 height 104
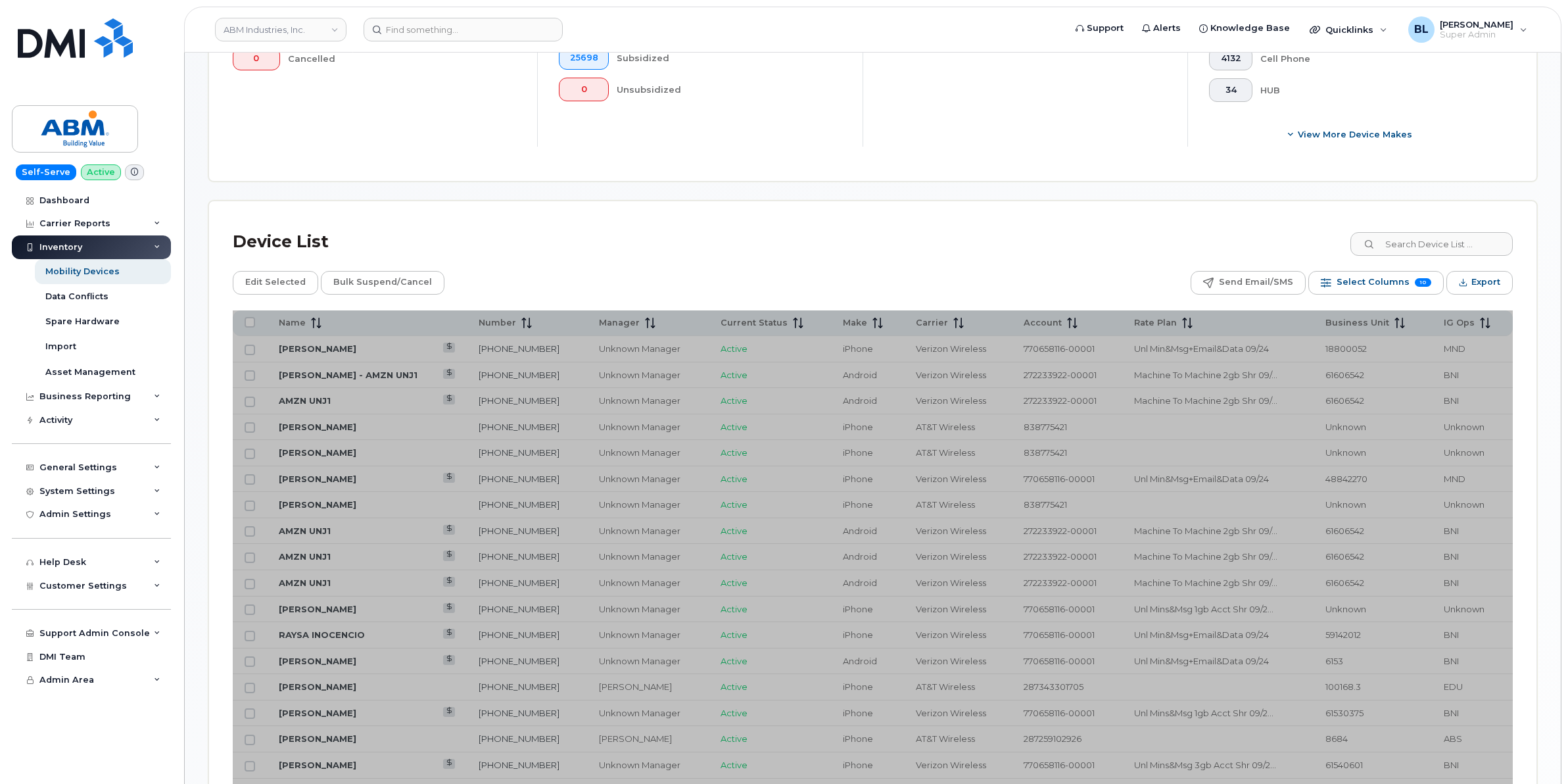
scroll to position [438, 0]
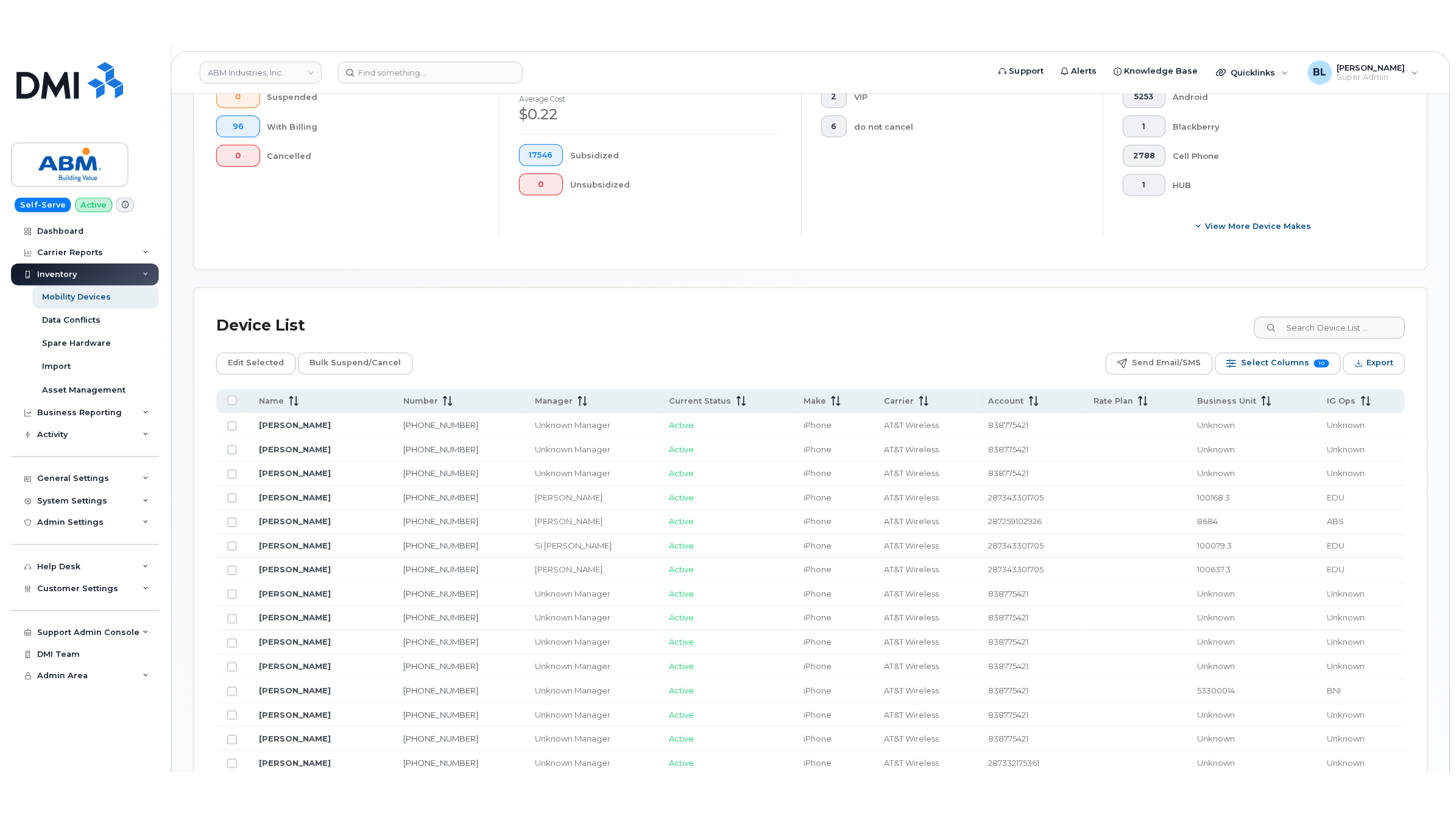
scroll to position [330, 0]
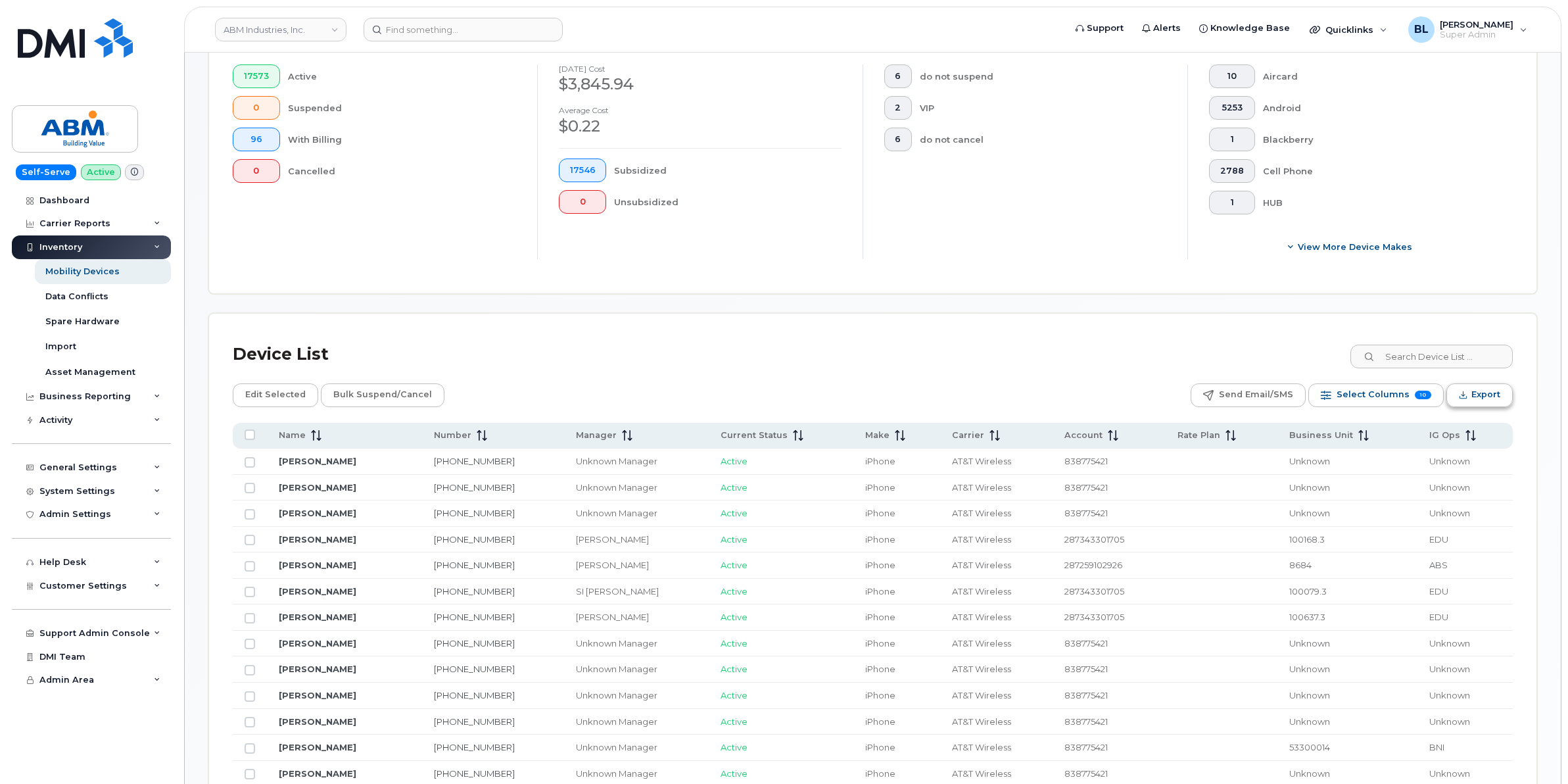
click at [1481, 396] on span "Export" at bounding box center [1486, 395] width 29 height 19
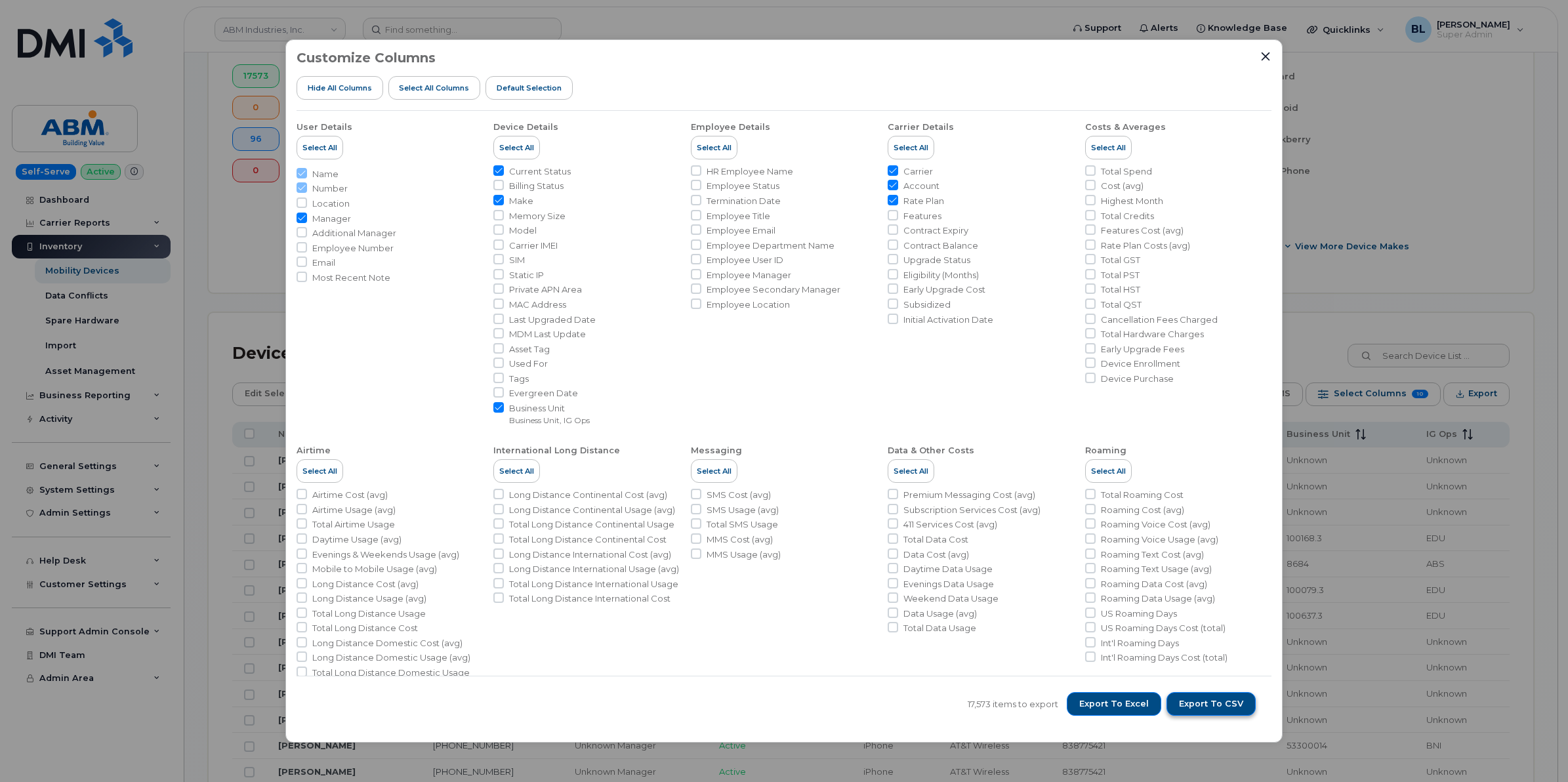
click at [1204, 705] on span "Export to CSV" at bounding box center [1210, 703] width 64 height 11
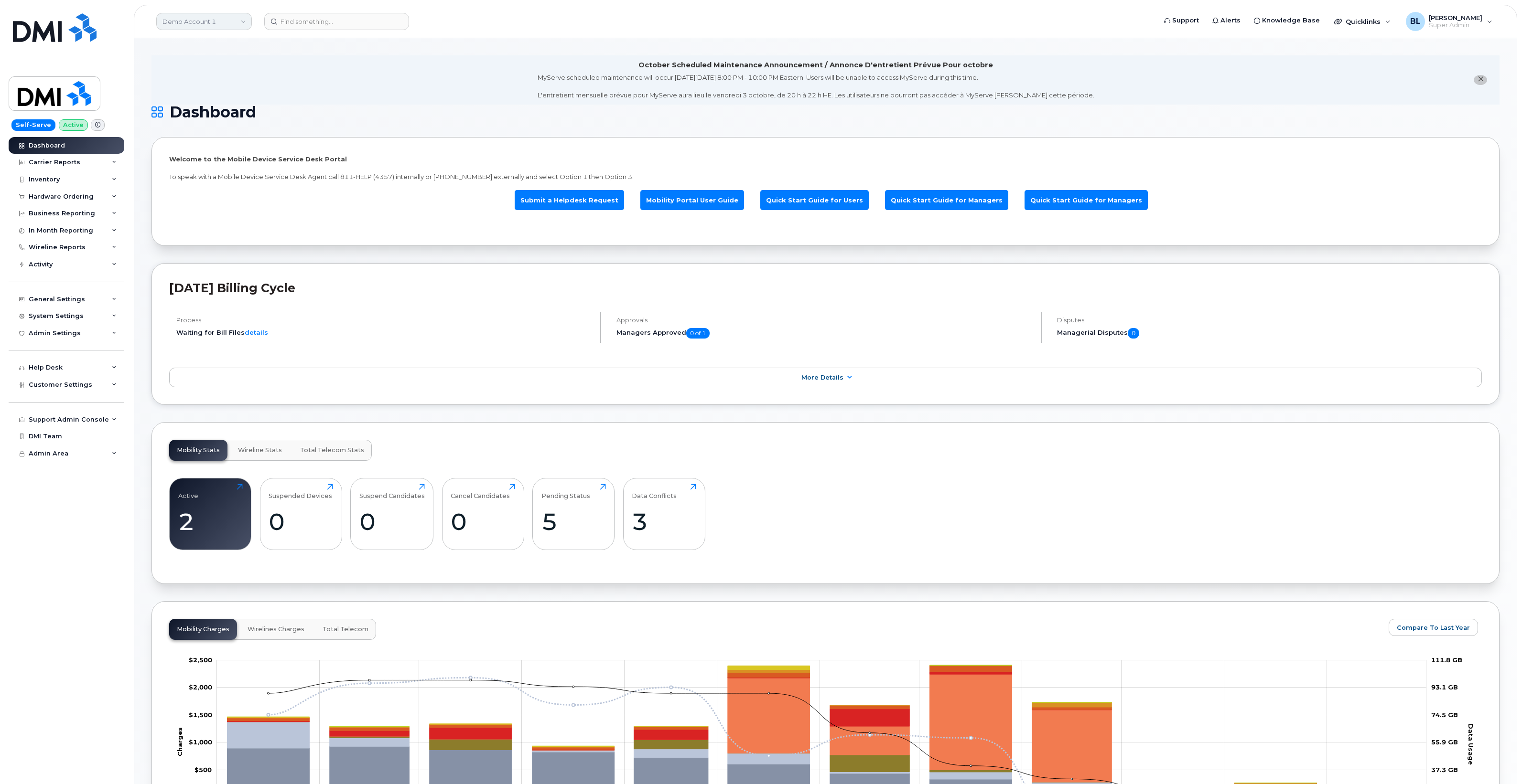
click at [240, 15] on link "Demo Account 1" at bounding box center [204, 21] width 96 height 17
type input "[PERSON_NAME] corp"
click at [228, 94] on link "Kiewit Corporation" at bounding box center [228, 91] width 140 height 19
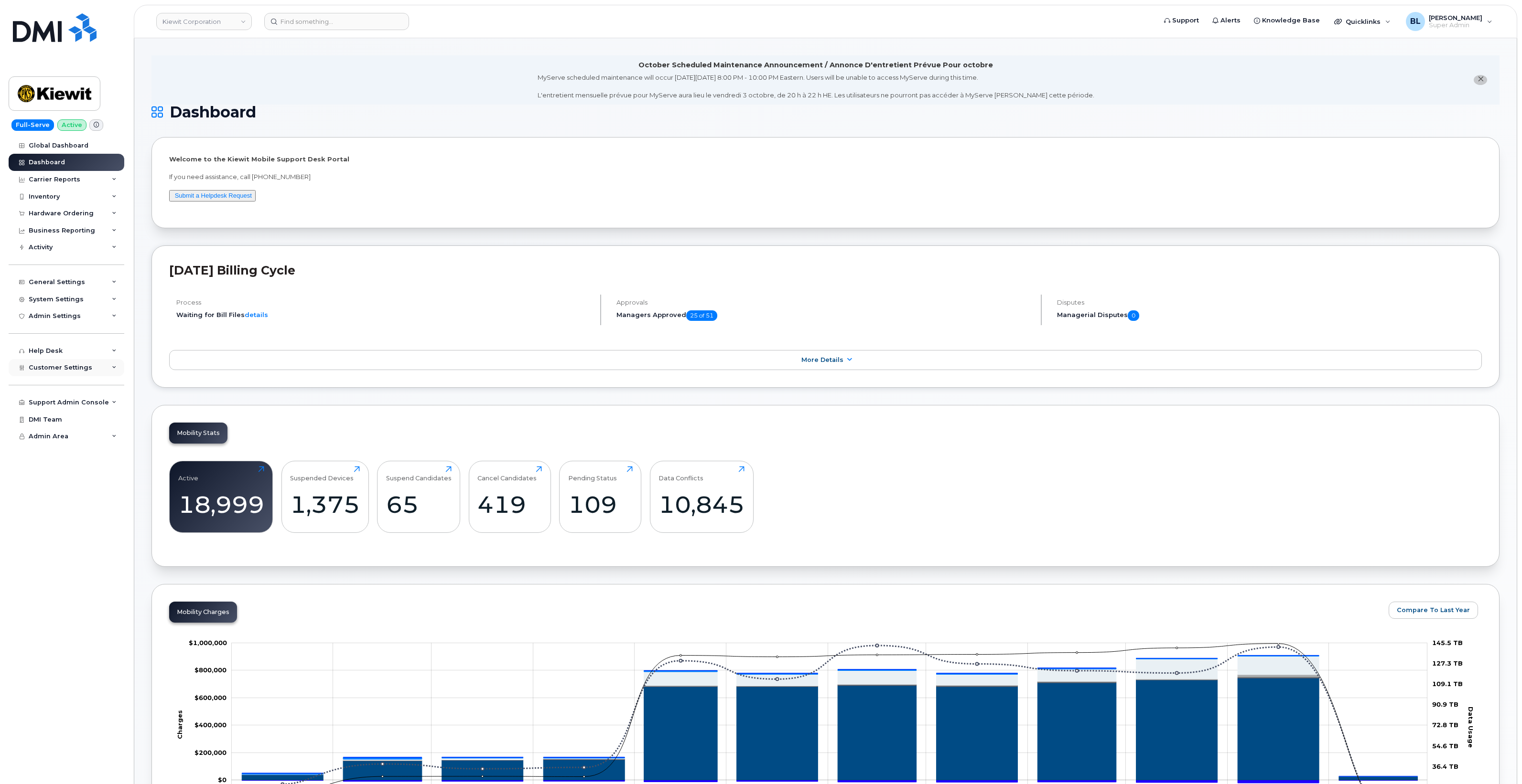
drag, startPoint x: 66, startPoint y: 384, endPoint x: 77, endPoint y: 377, distance: 13.0
click at [66, 384] on div "Support Admin Console Add New Customer Customer Prospects Emails Sms Messages D…" at bounding box center [68, 394] width 118 height 35
click at [77, 371] on div "Customer Settings" at bounding box center [60, 368] width 64 height 8
click at [89, 591] on div "Business Accounts" at bounding box center [65, 586] width 64 height 8
